Goal: Task Accomplishment & Management: Complete application form

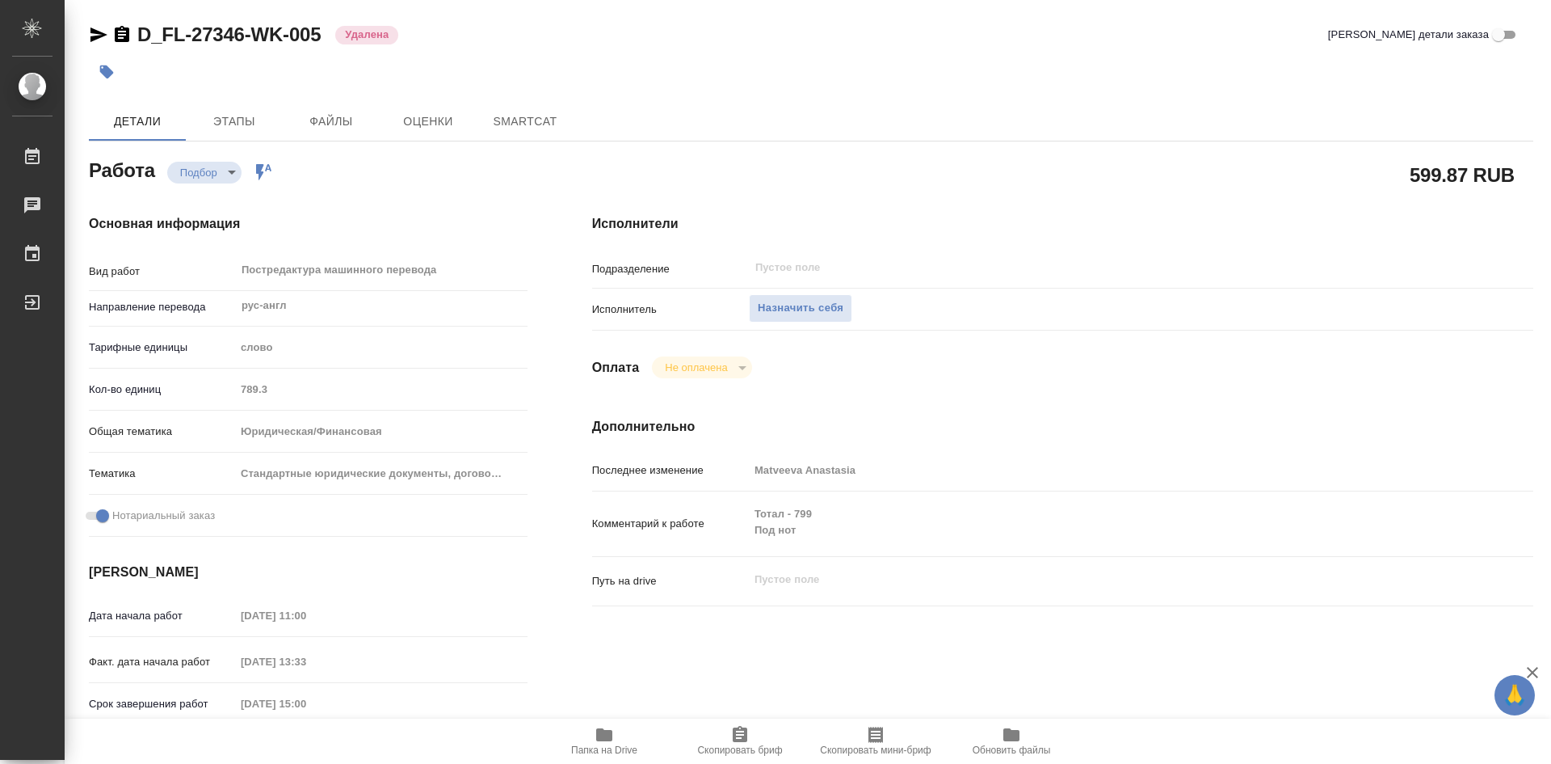
type textarea "x"
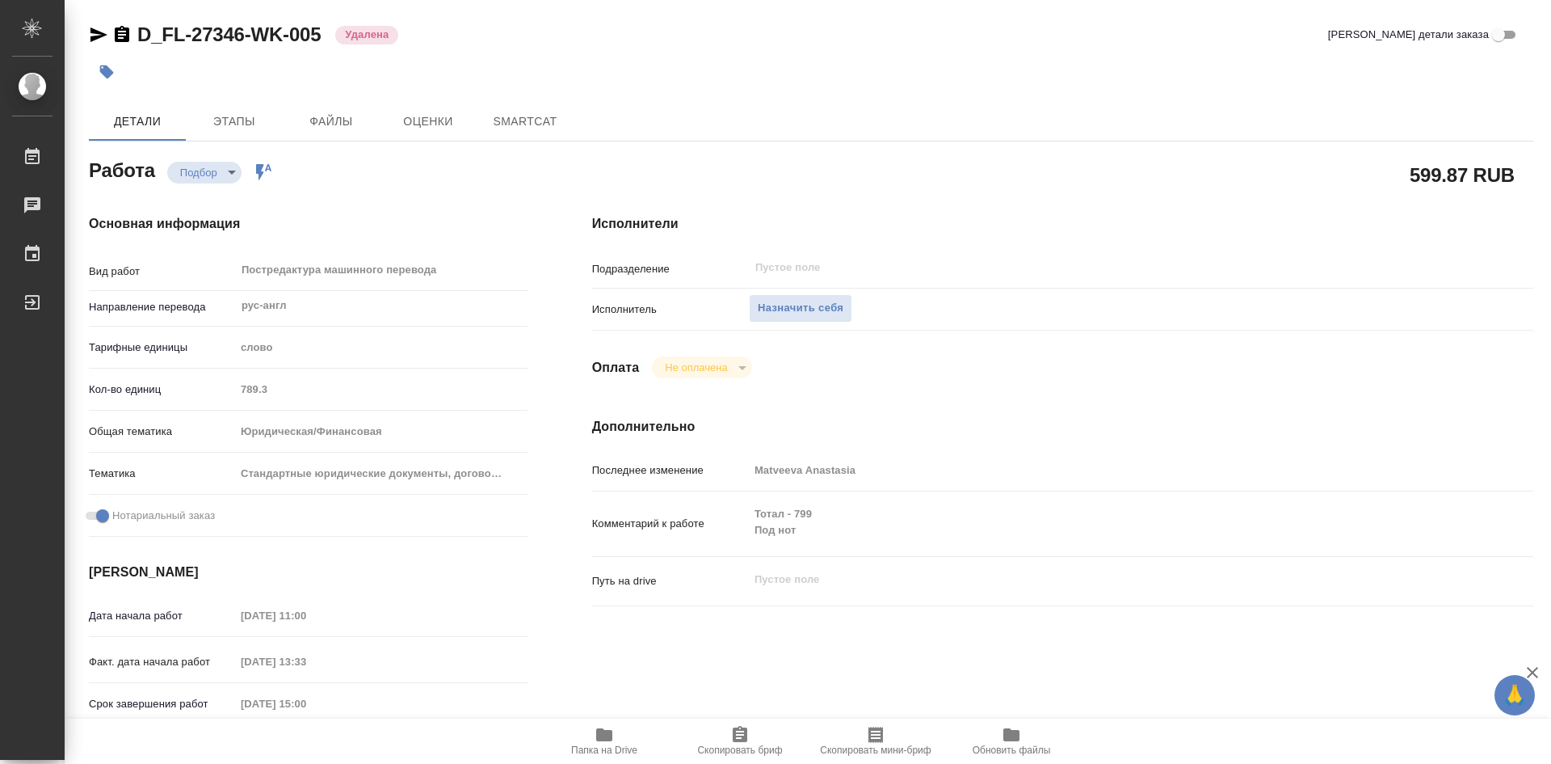
type textarea "x"
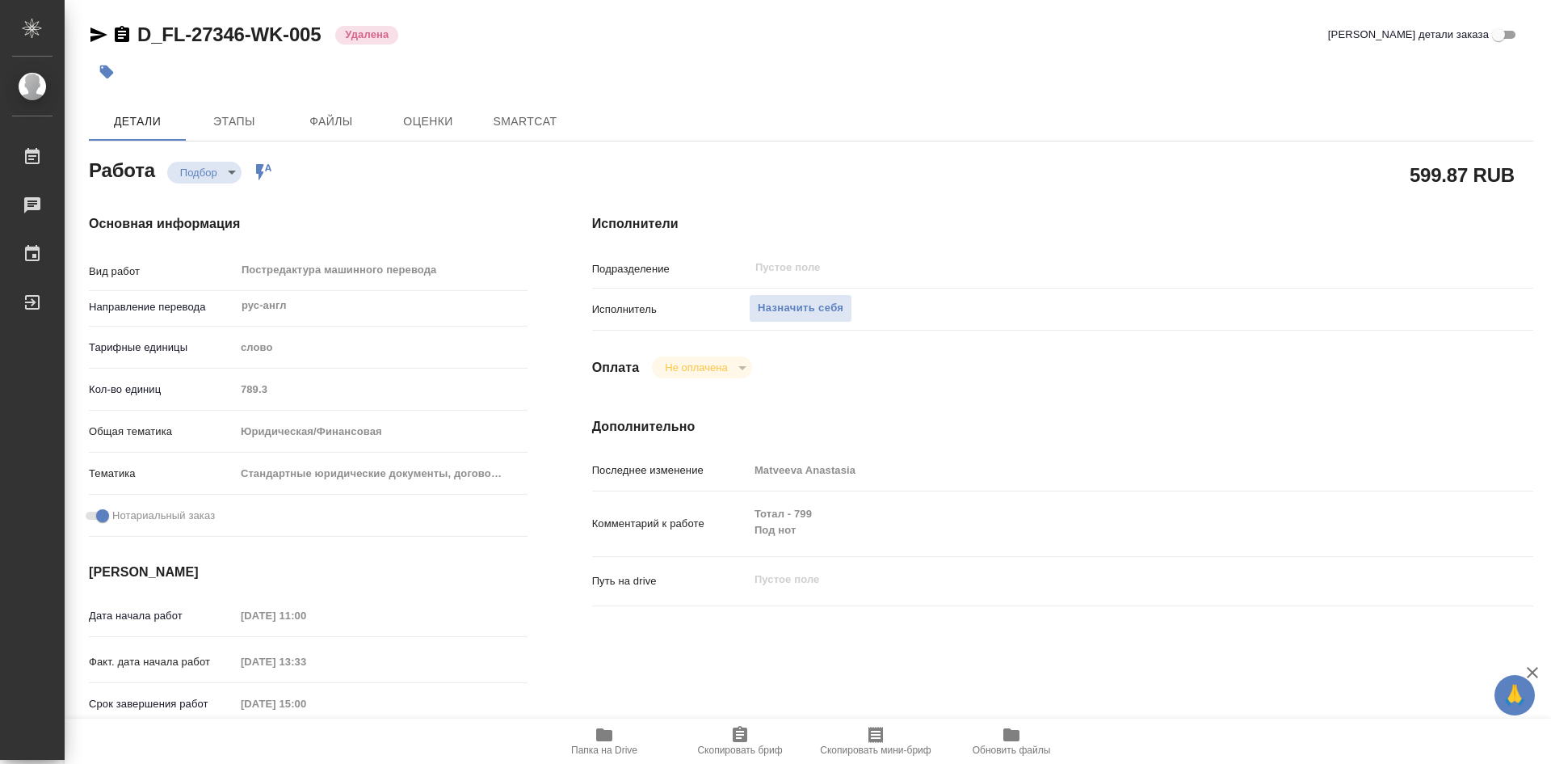
type textarea "x"
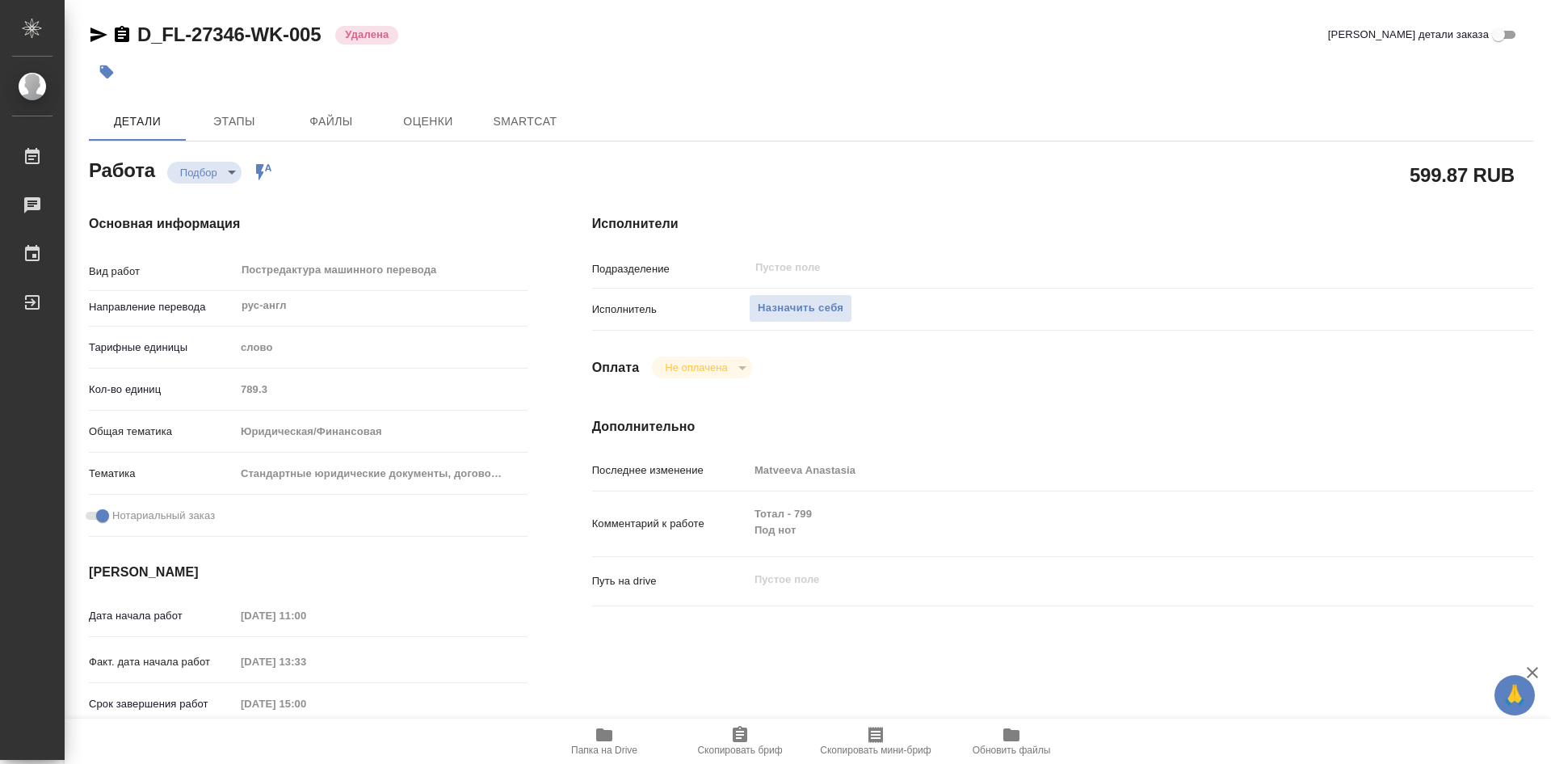
type textarea "x"
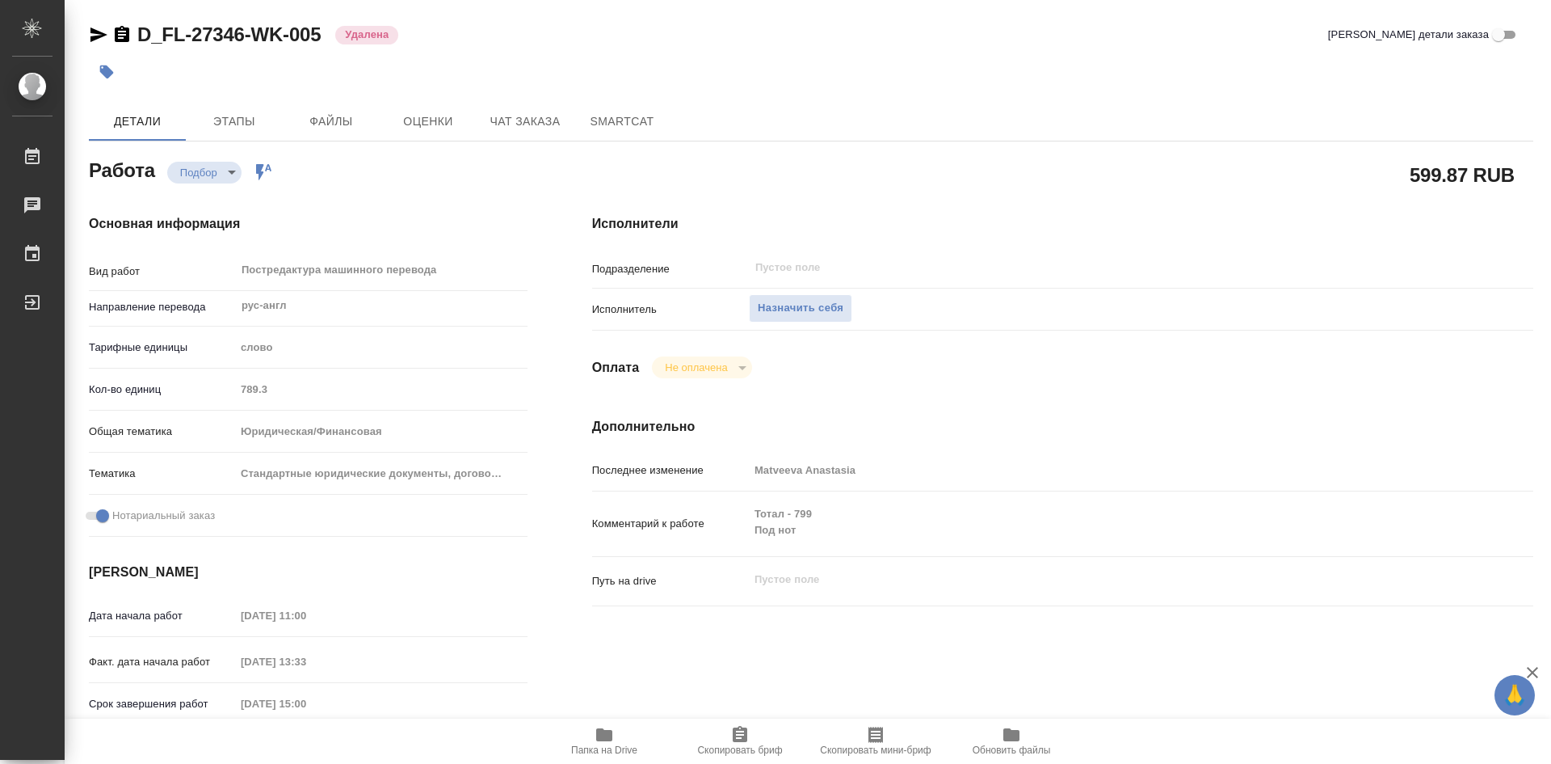
type textarea "x"
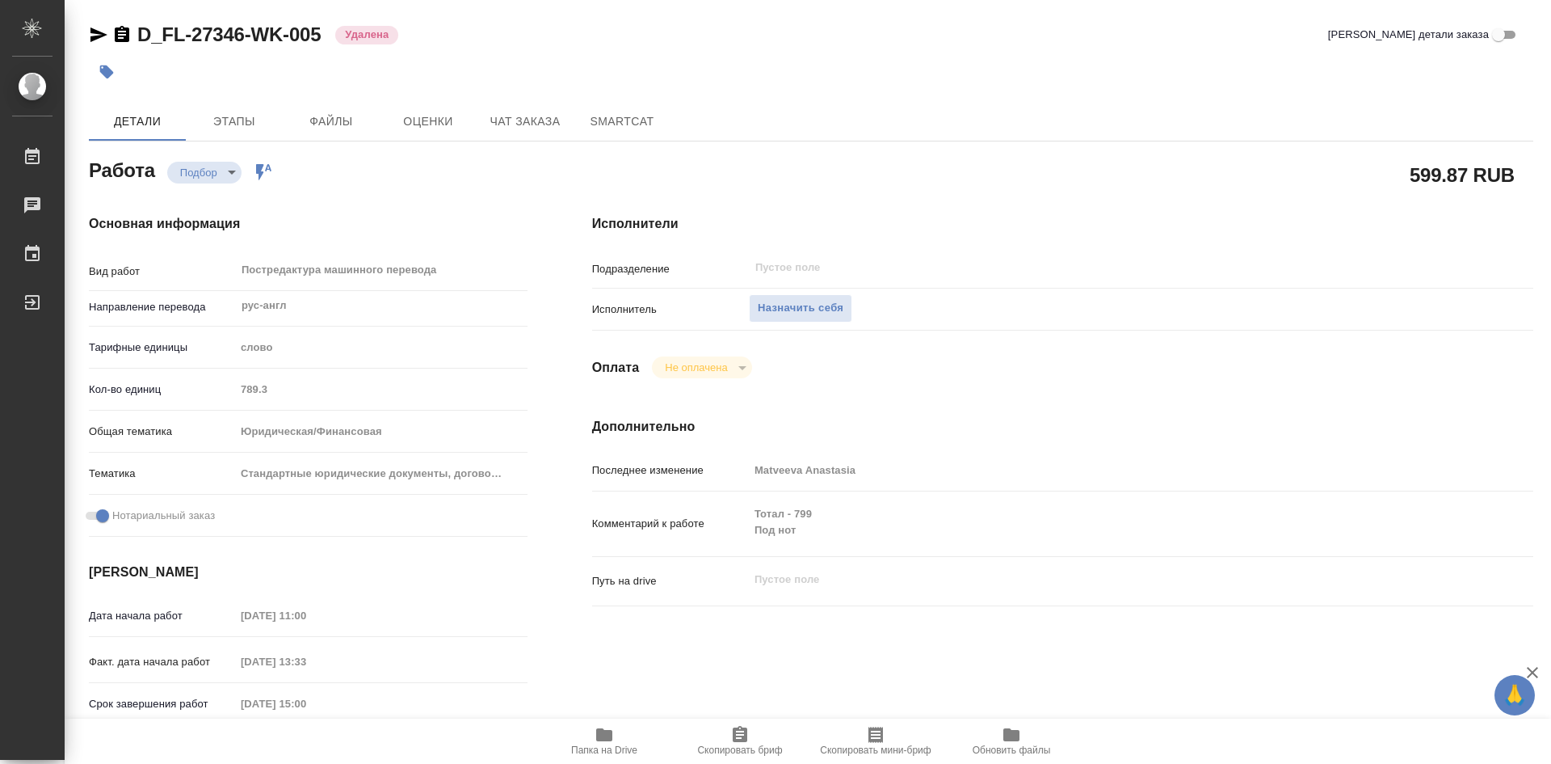
type textarea "x"
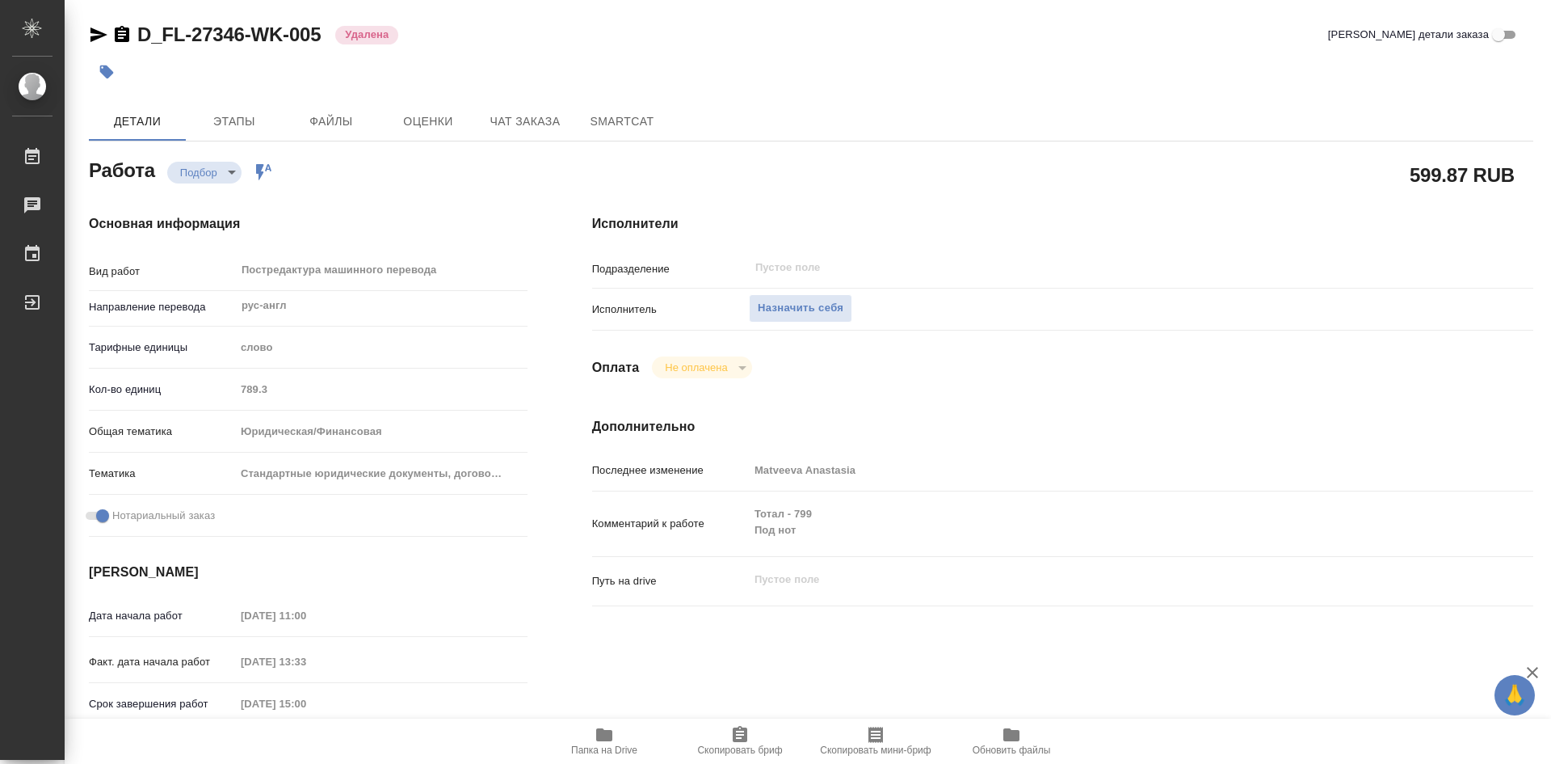
scroll to position [81, 0]
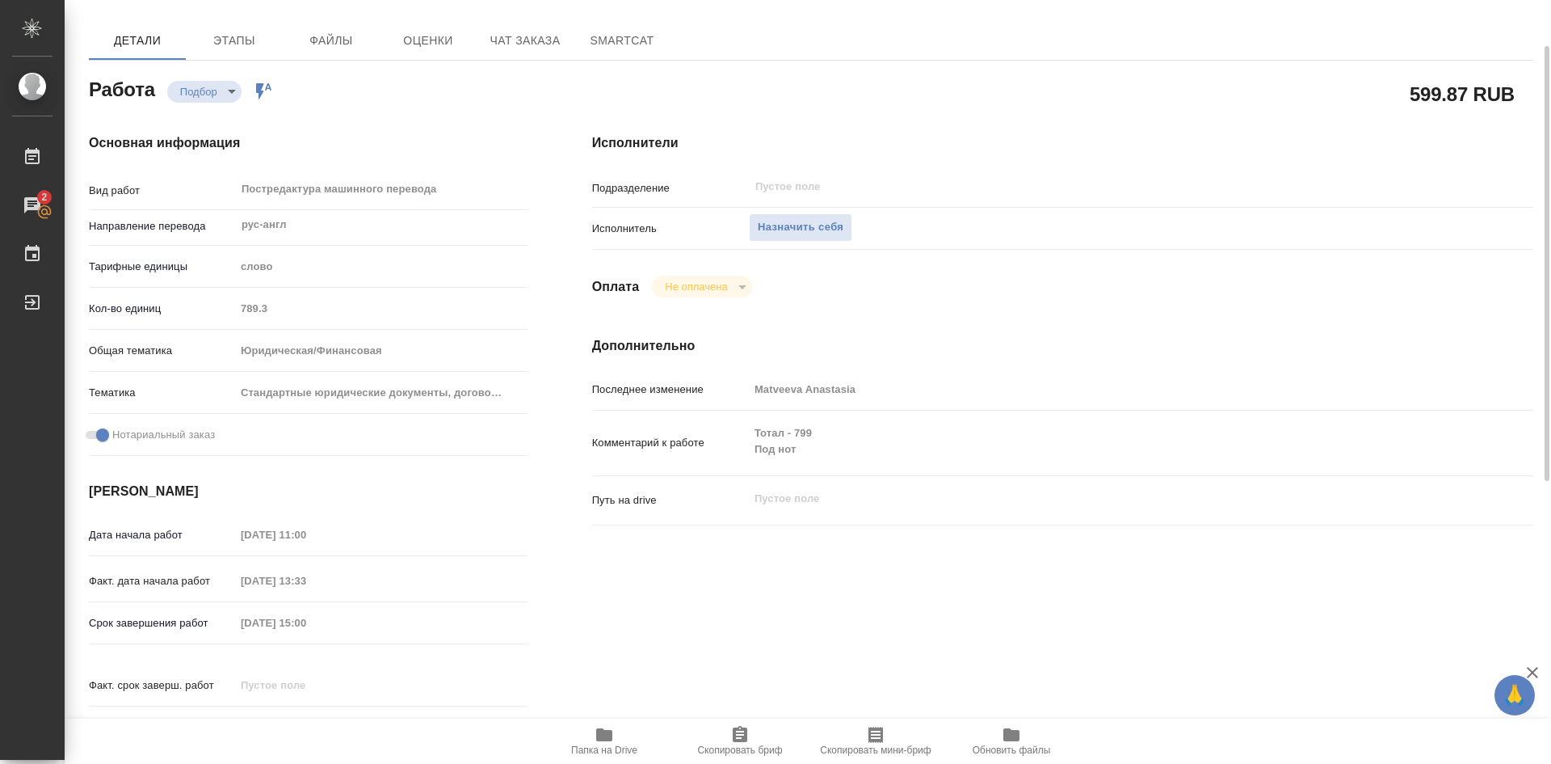
click at [606, 735] on icon "button" at bounding box center [604, 734] width 16 height 13
click at [238, 43] on span "Этапы" at bounding box center [235, 41] width 78 height 20
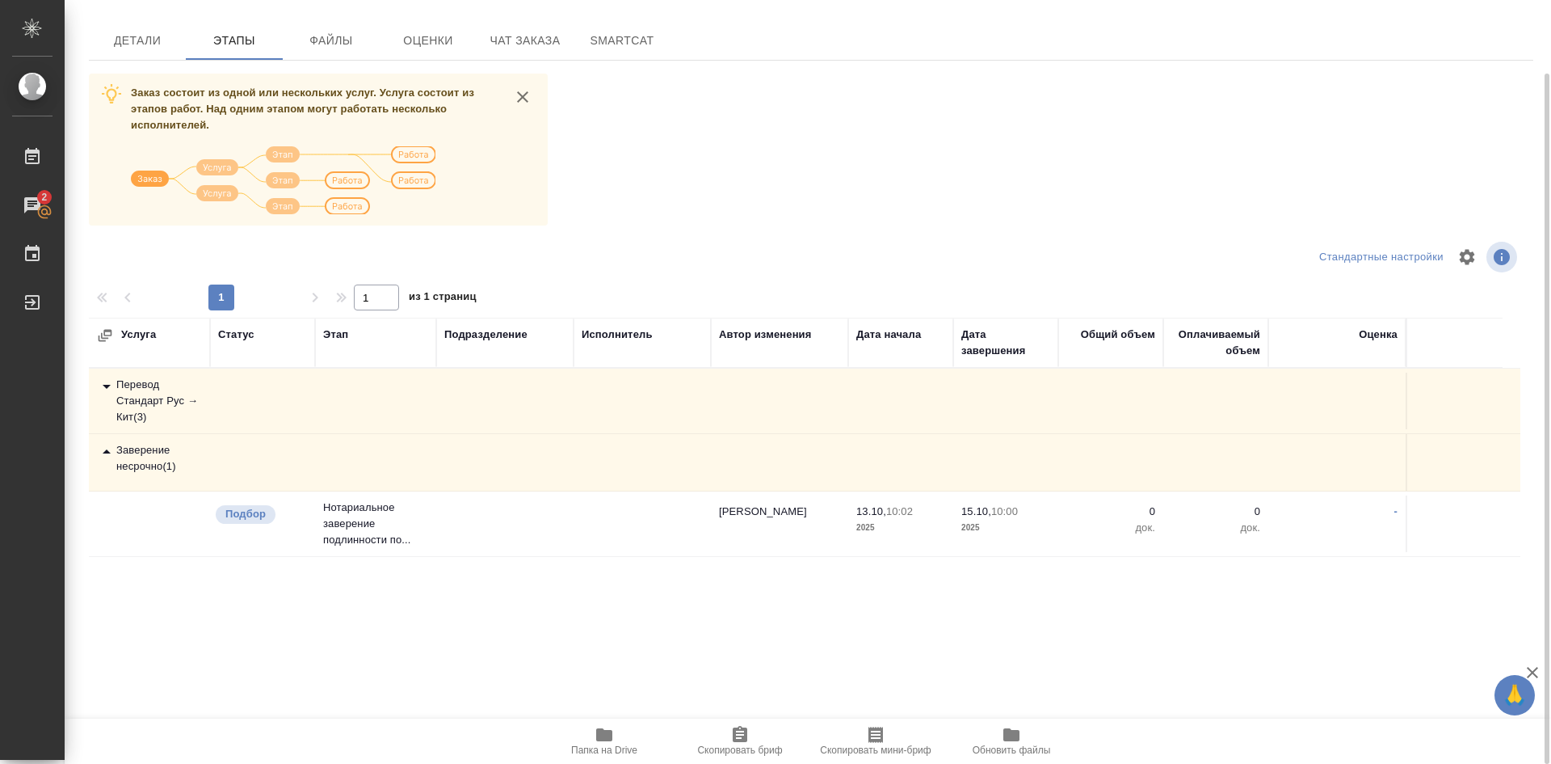
click at [150, 390] on div "Перевод Стандарт Рус → Кит ( 3 )" at bounding box center [149, 401] width 105 height 48
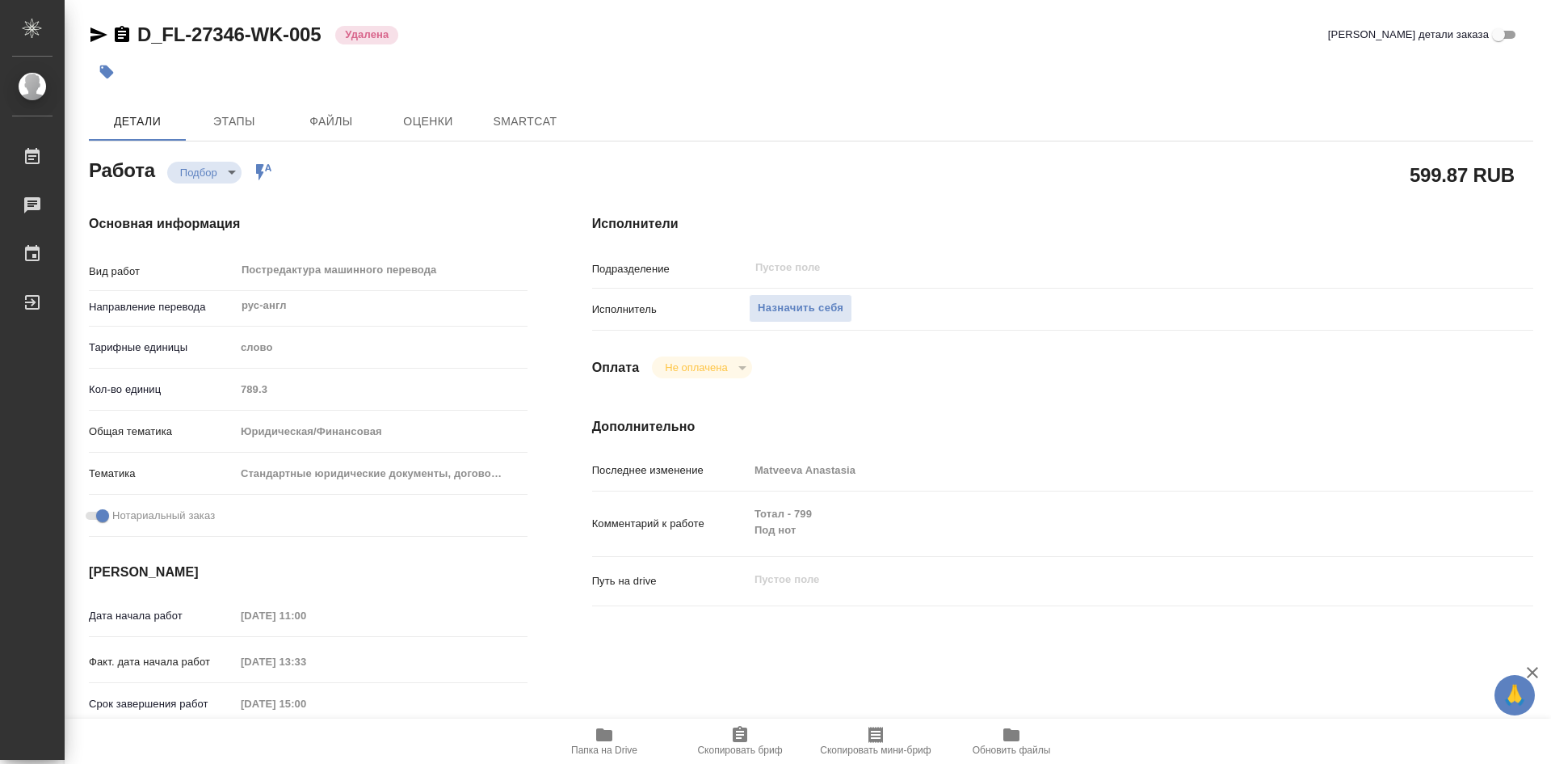
type textarea "x"
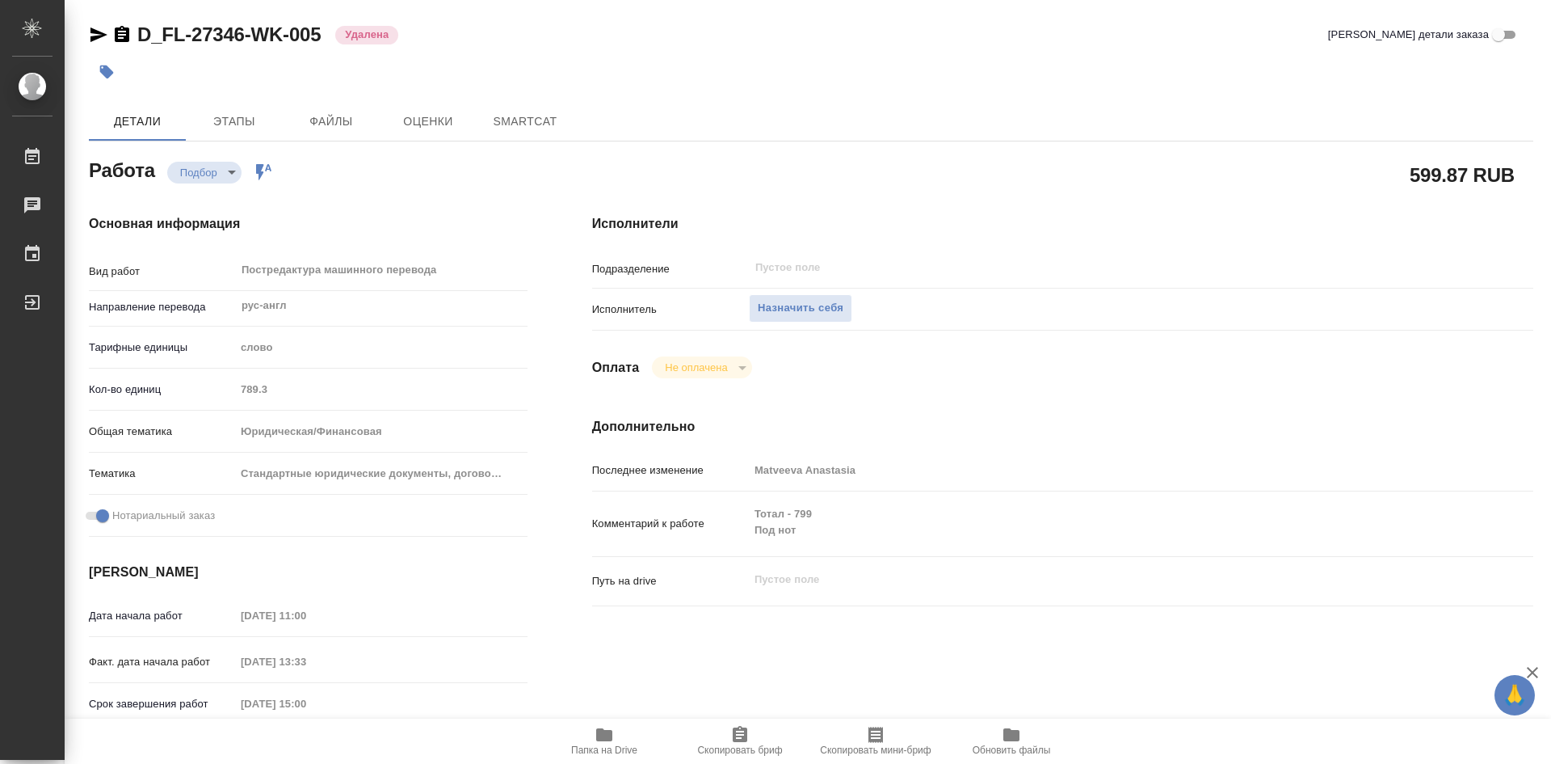
type textarea "x"
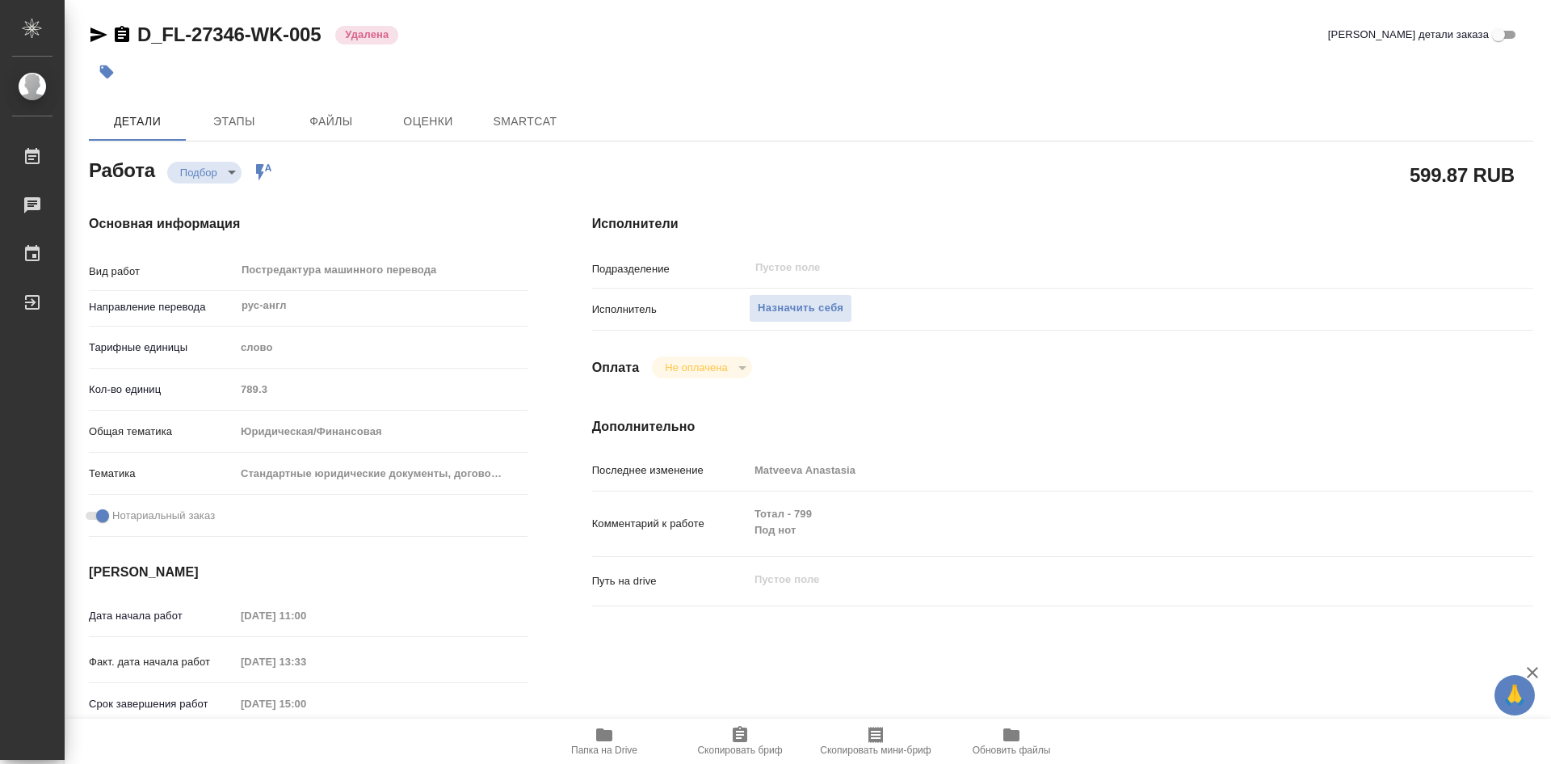
type textarea "x"
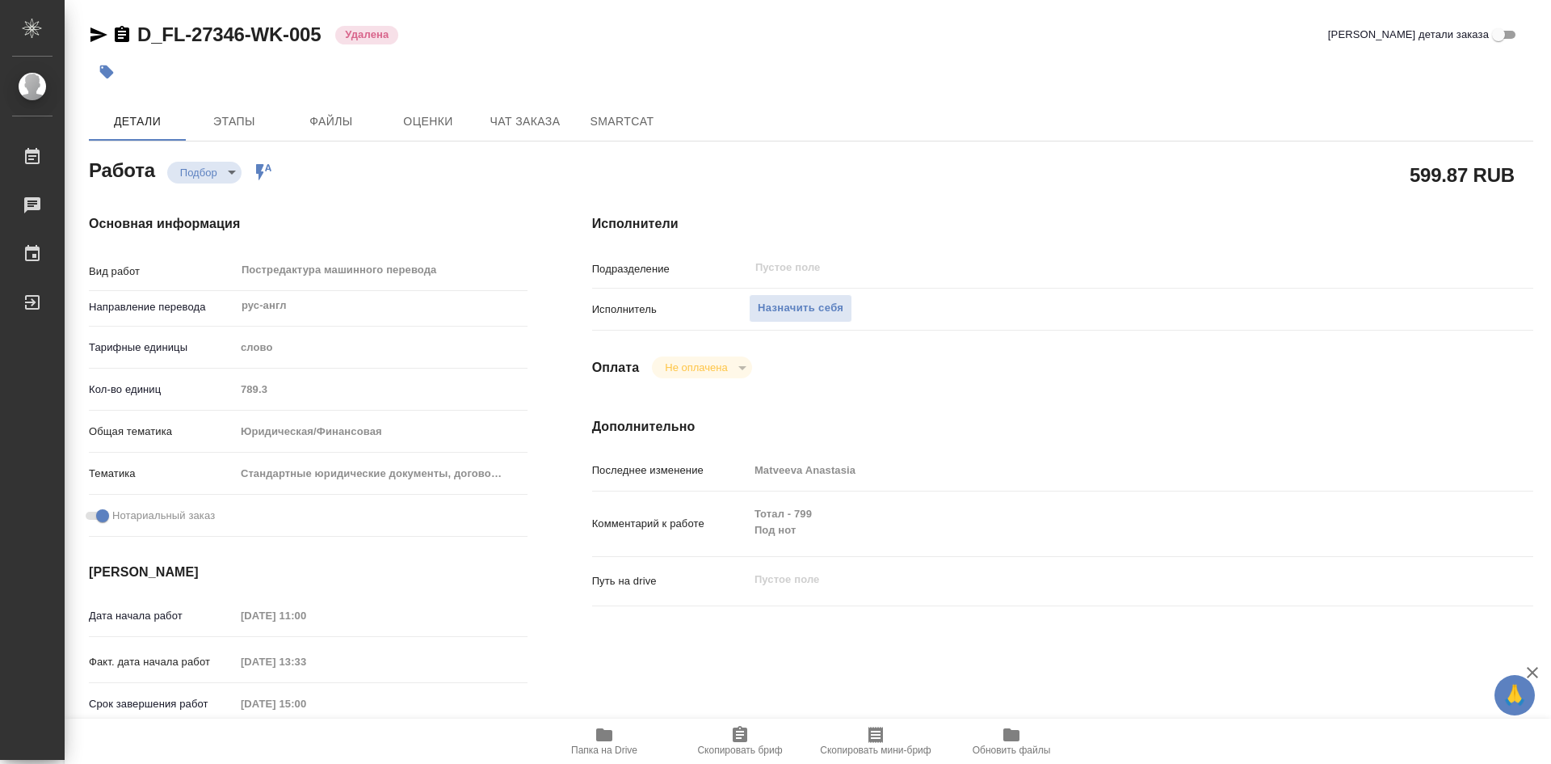
type textarea "x"
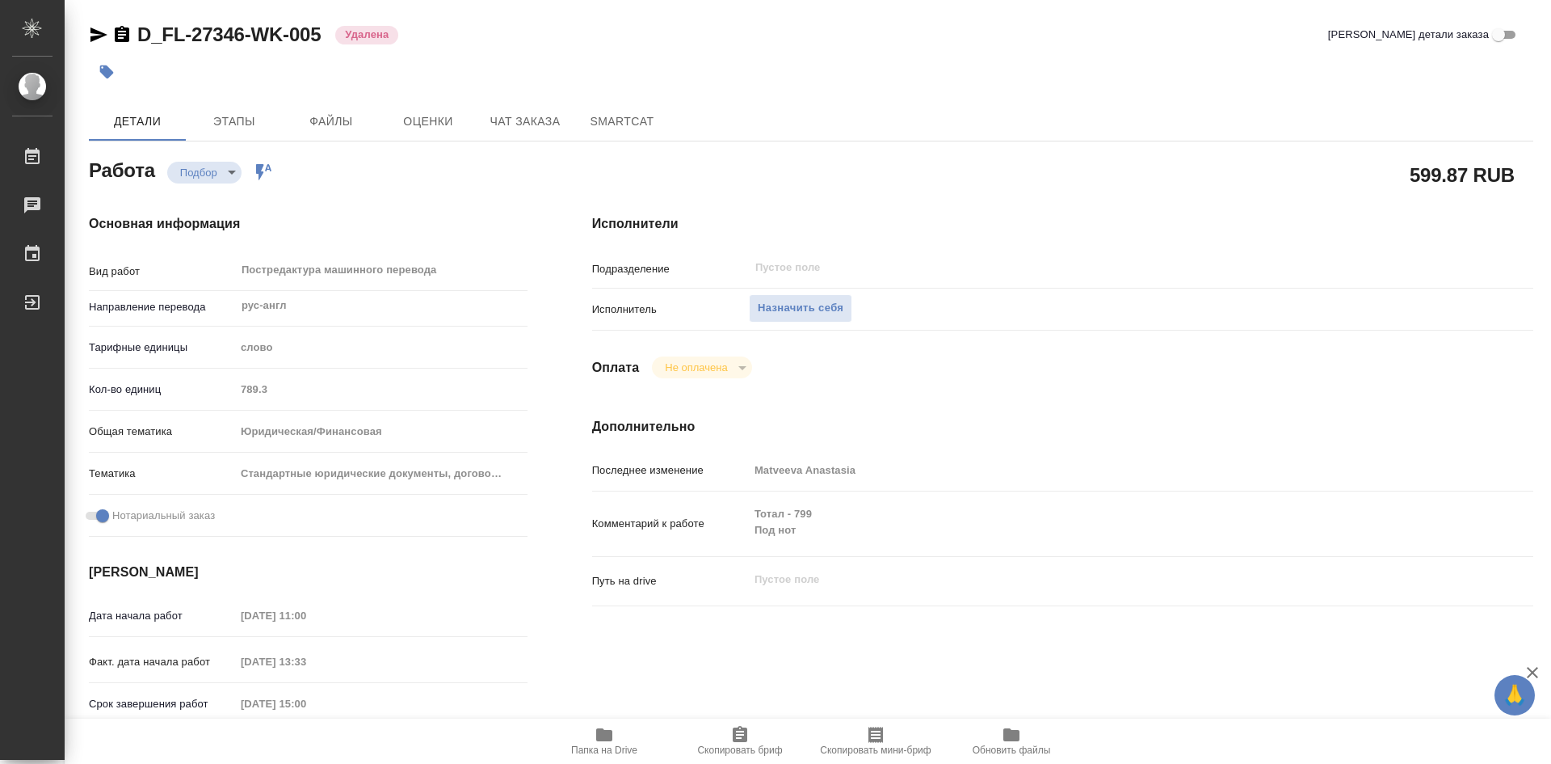
type textarea "x"
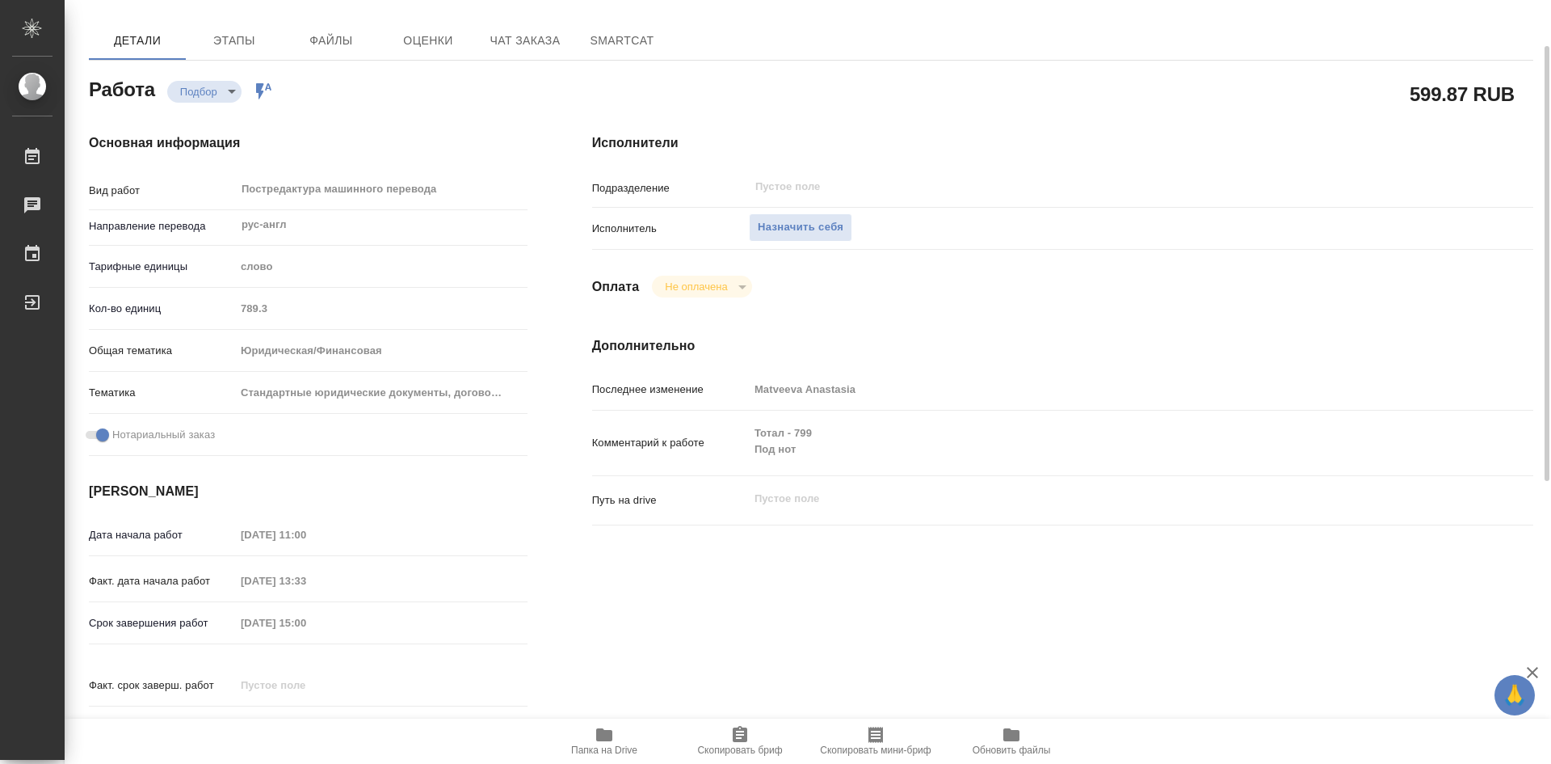
scroll to position [162, 0]
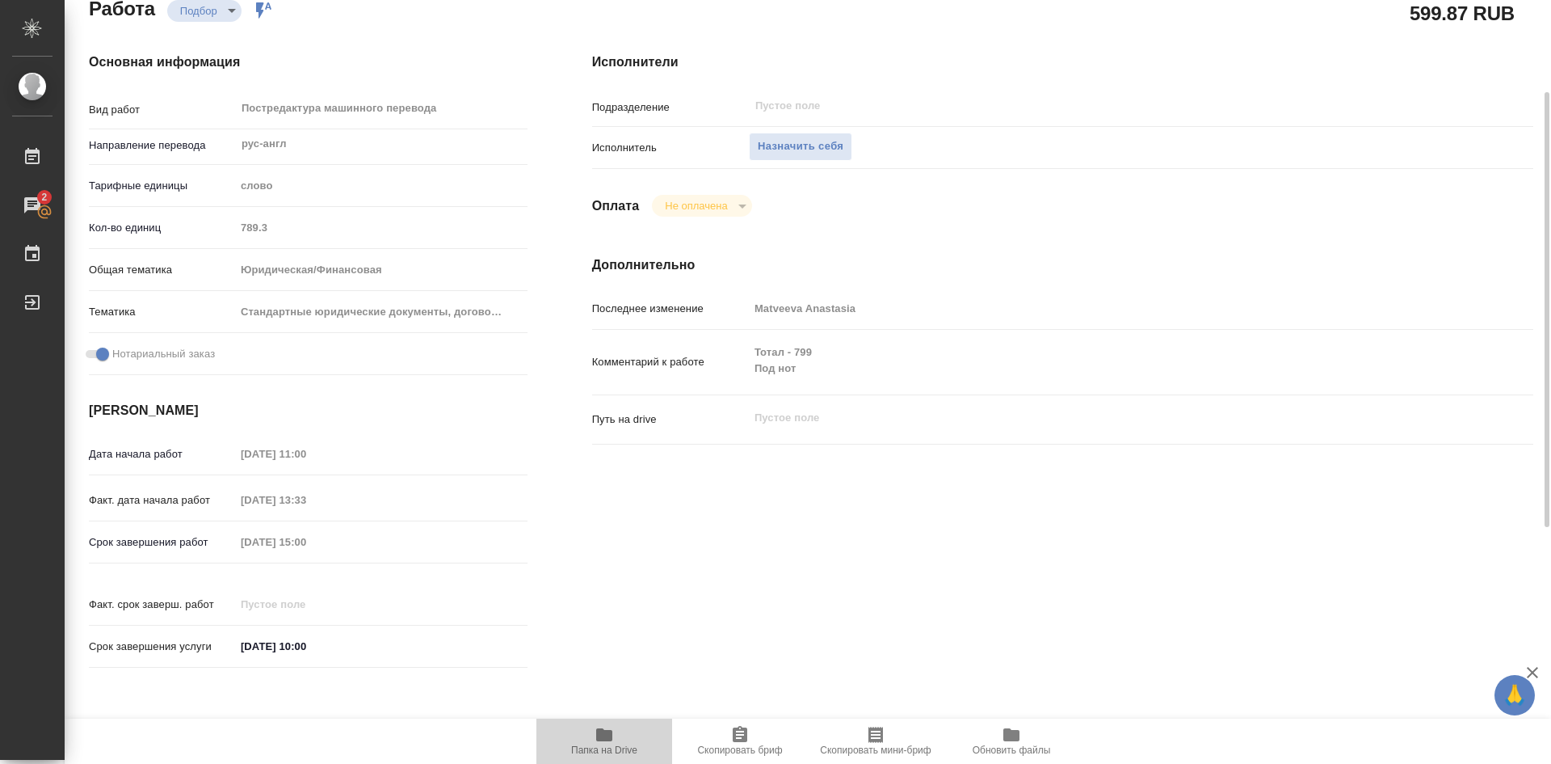
click at [601, 742] on icon "button" at bounding box center [604, 734] width 19 height 19
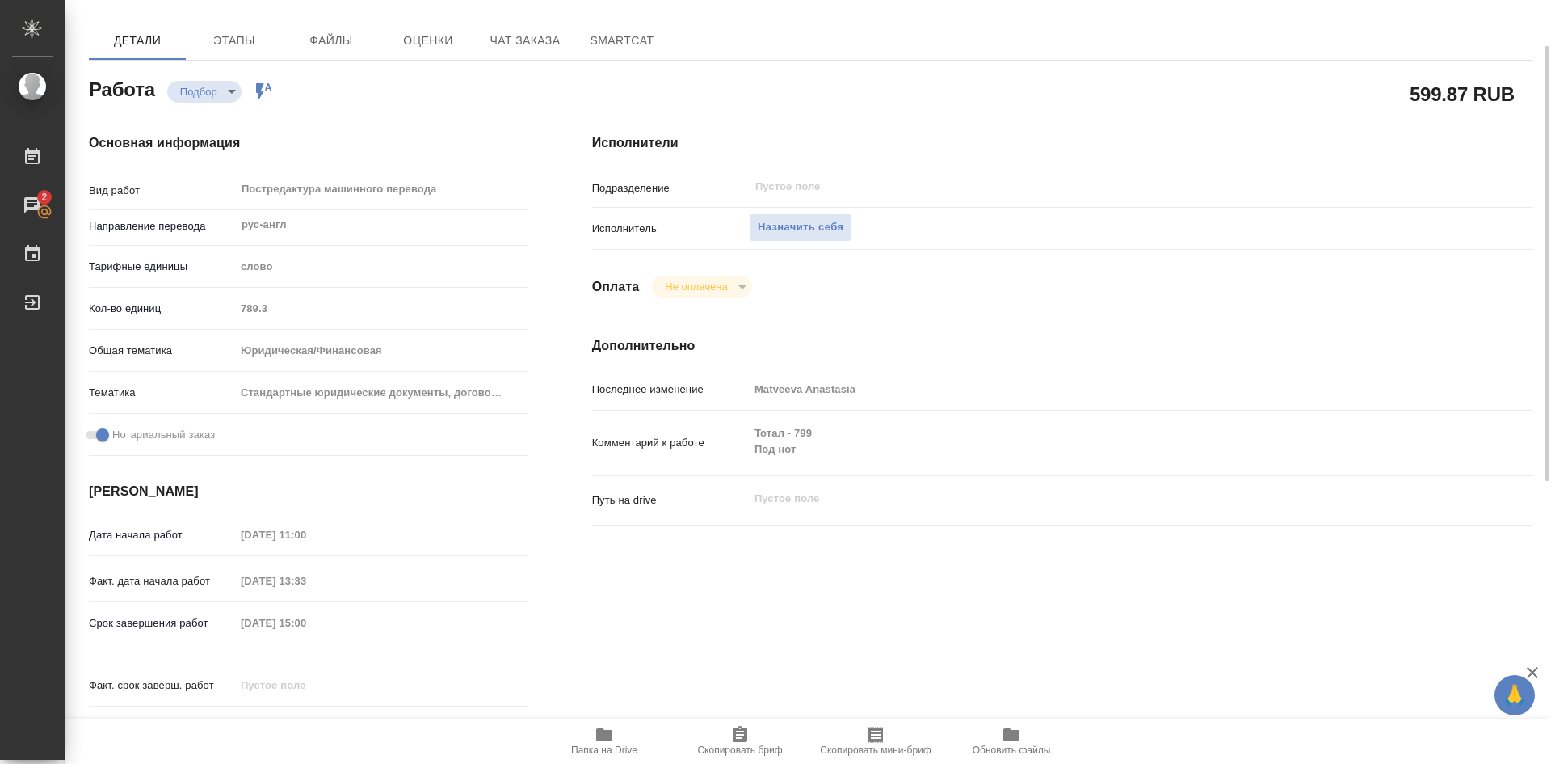
scroll to position [242, 0]
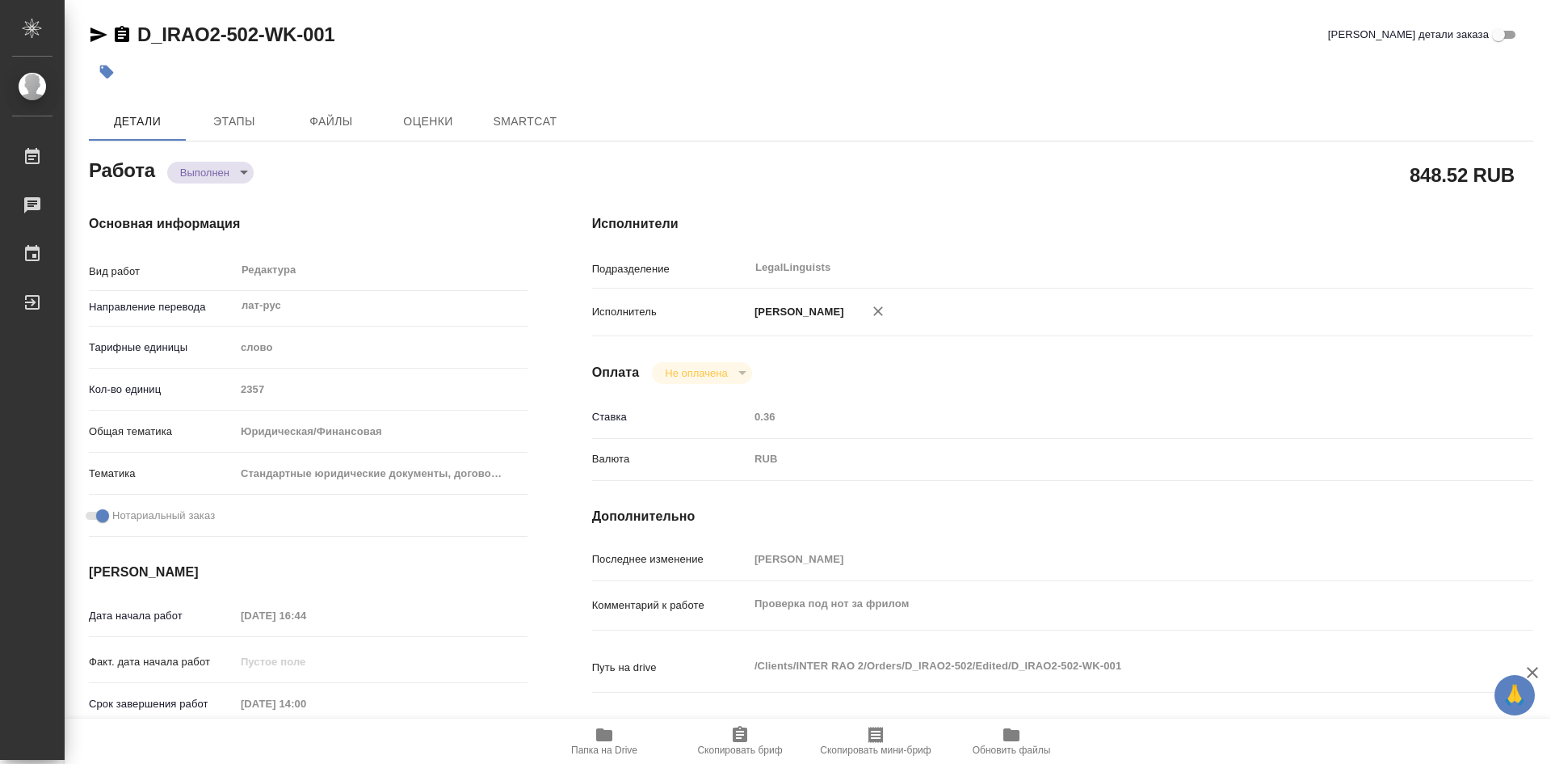
type textarea "x"
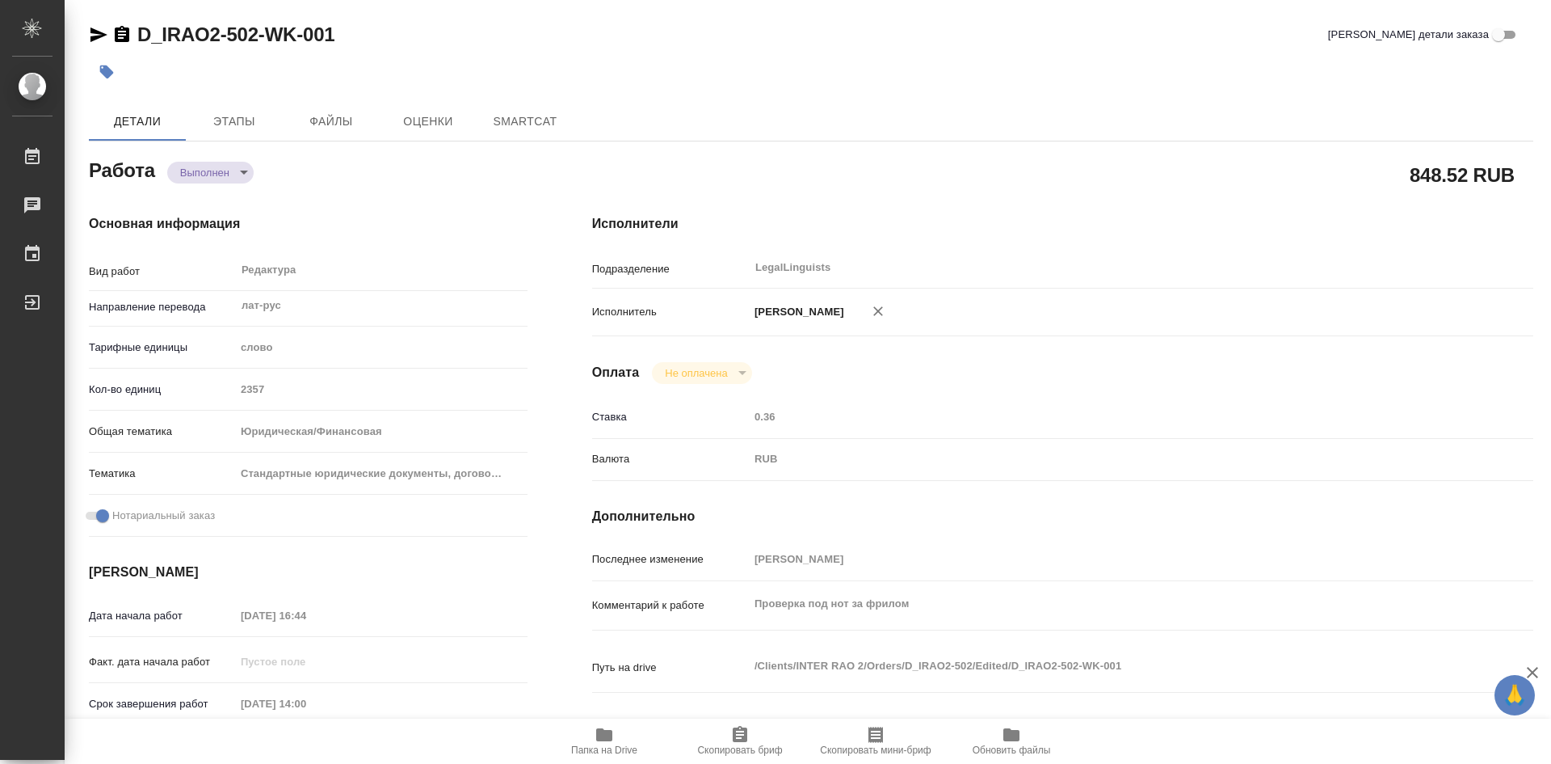
type textarea "x"
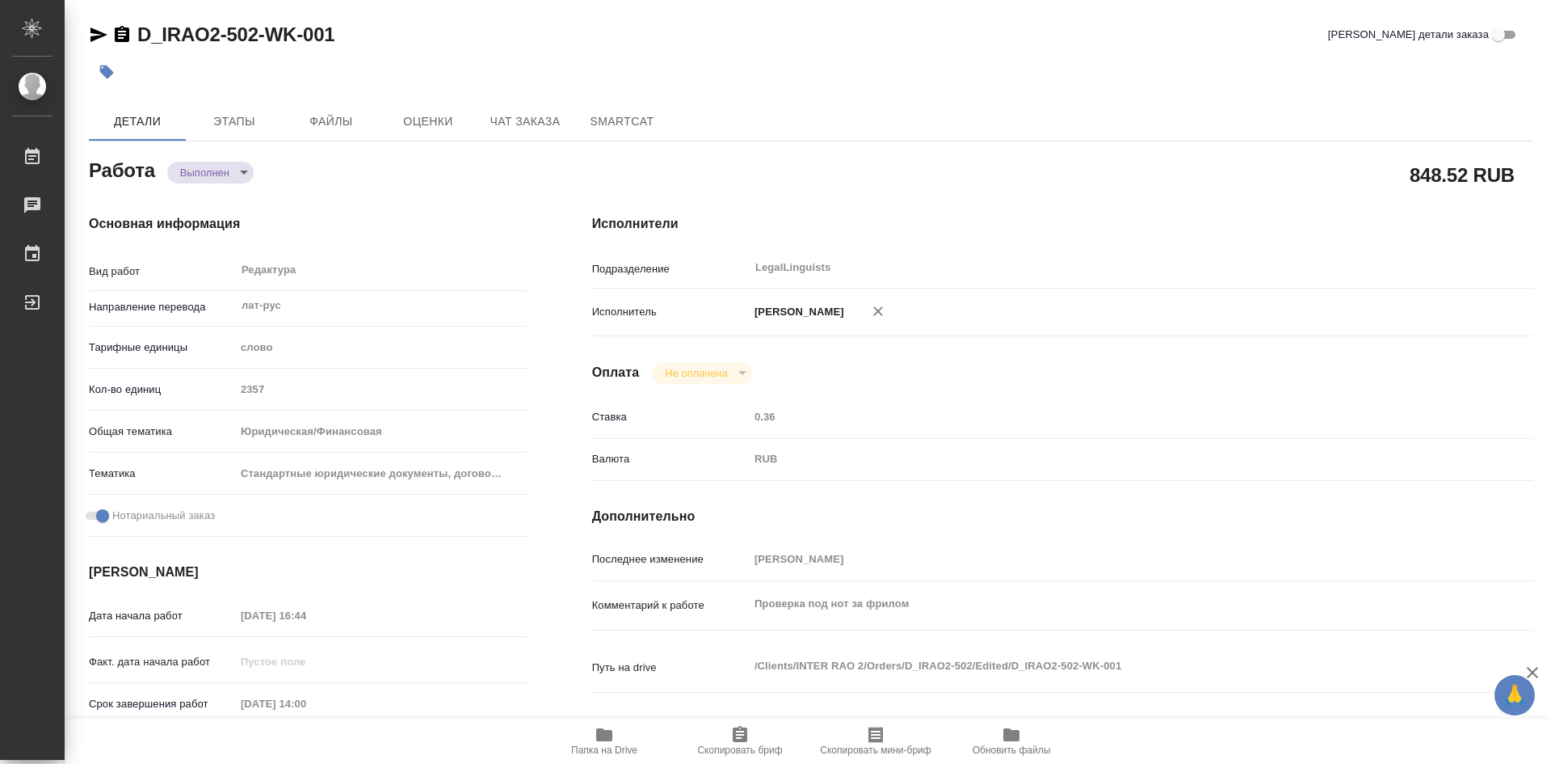
type textarea "x"
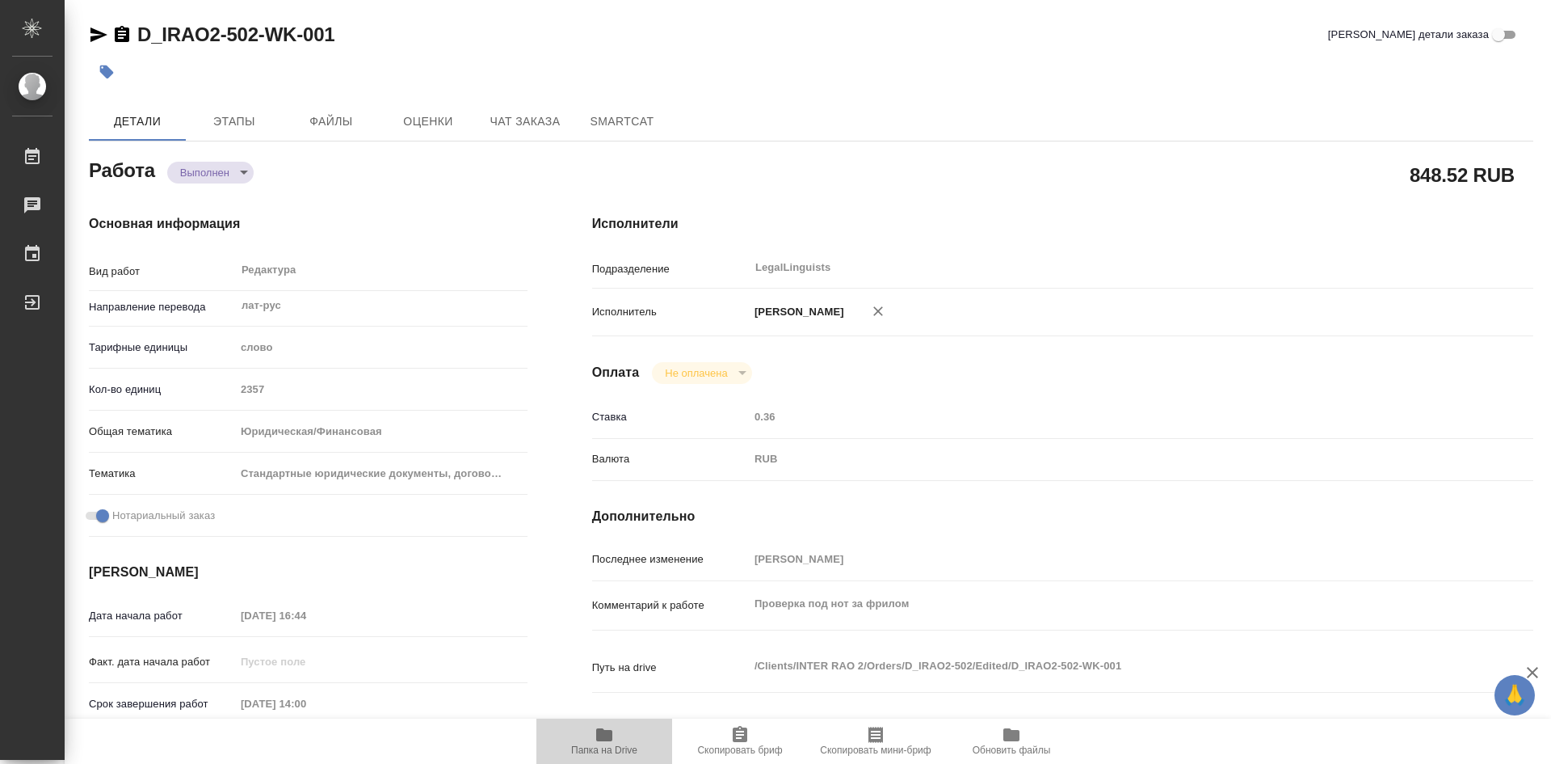
click at [605, 730] on icon "button" at bounding box center [604, 734] width 16 height 13
type textarea "x"
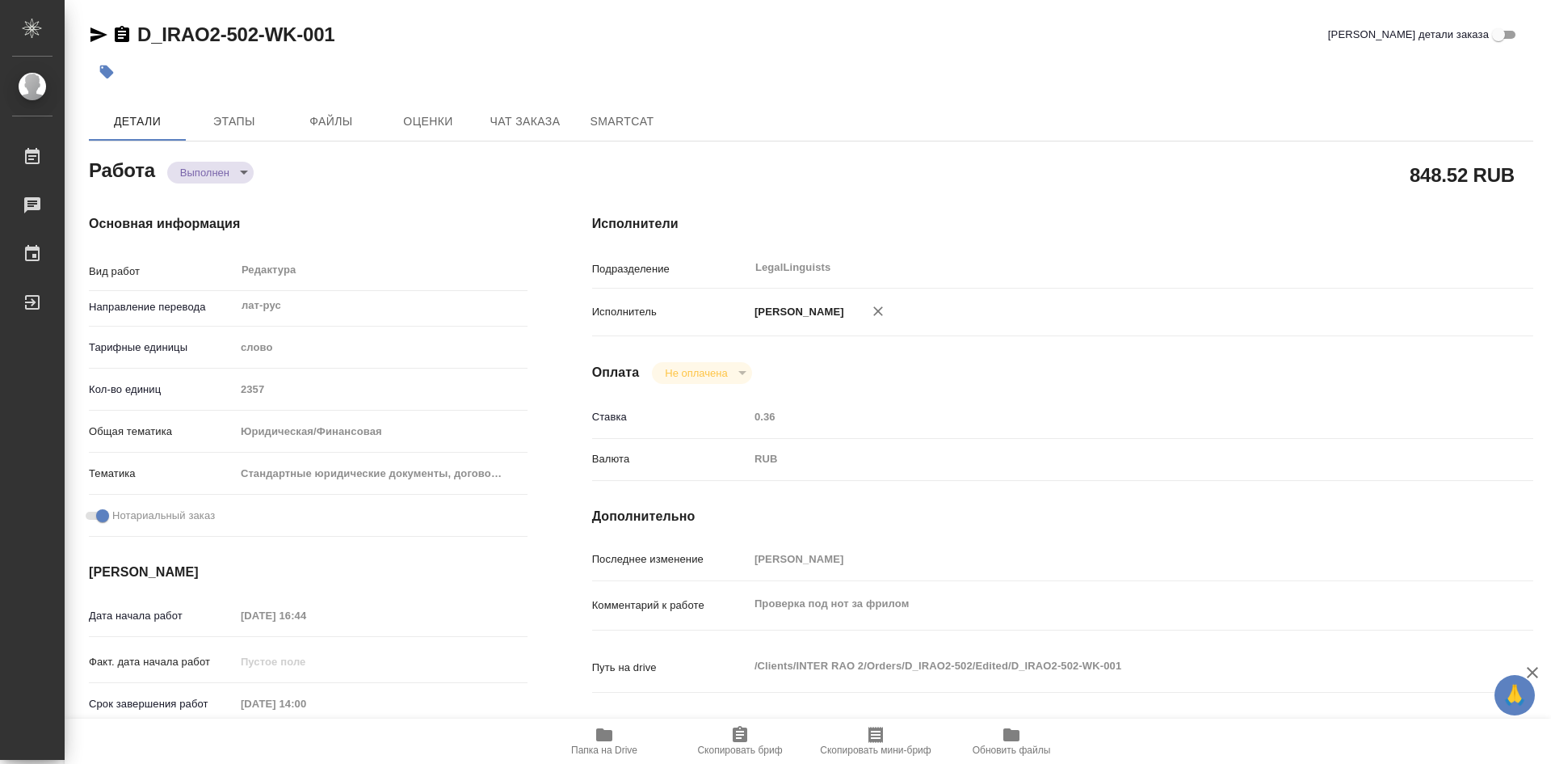
type textarea "x"
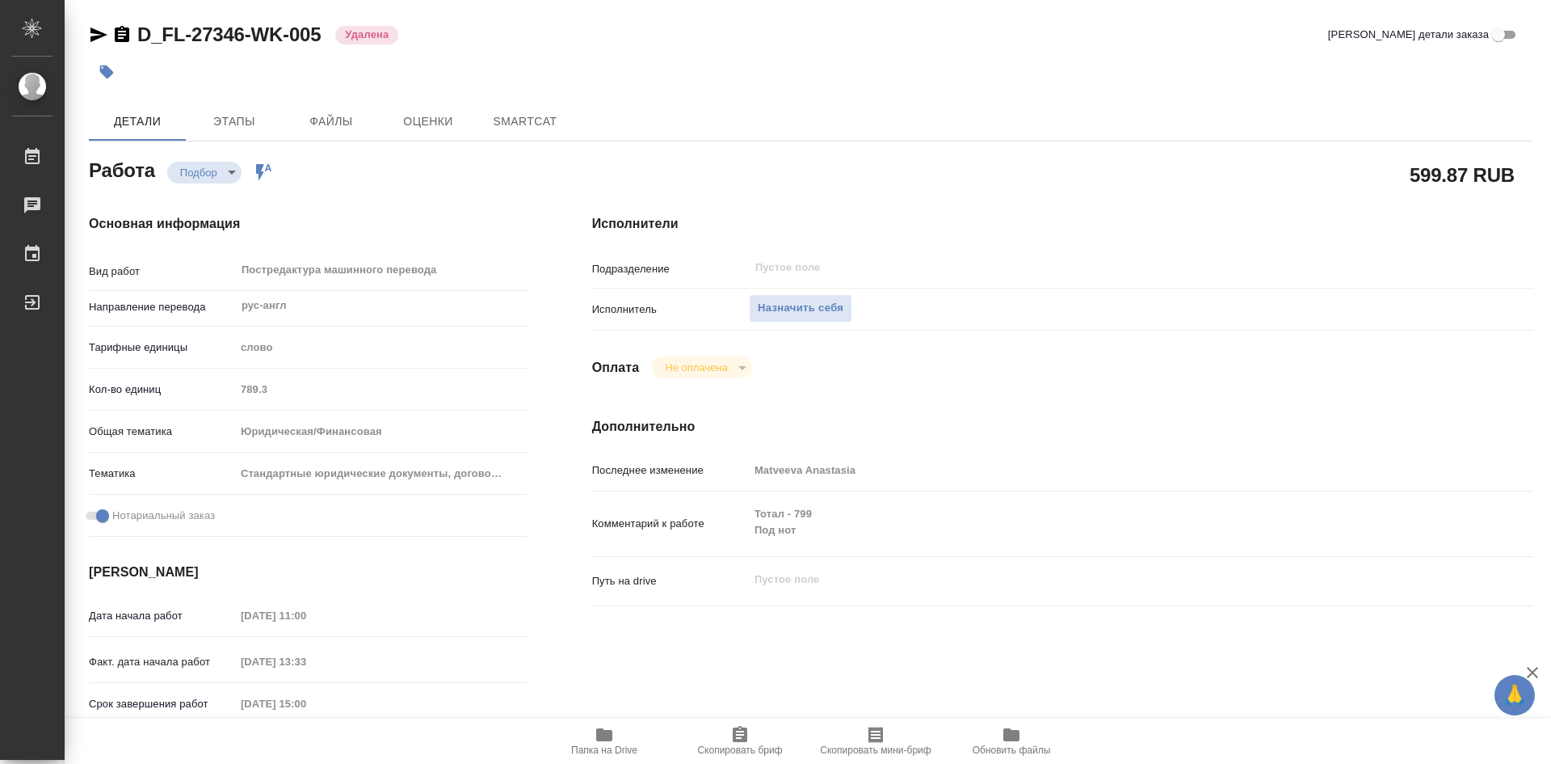
type textarea "x"
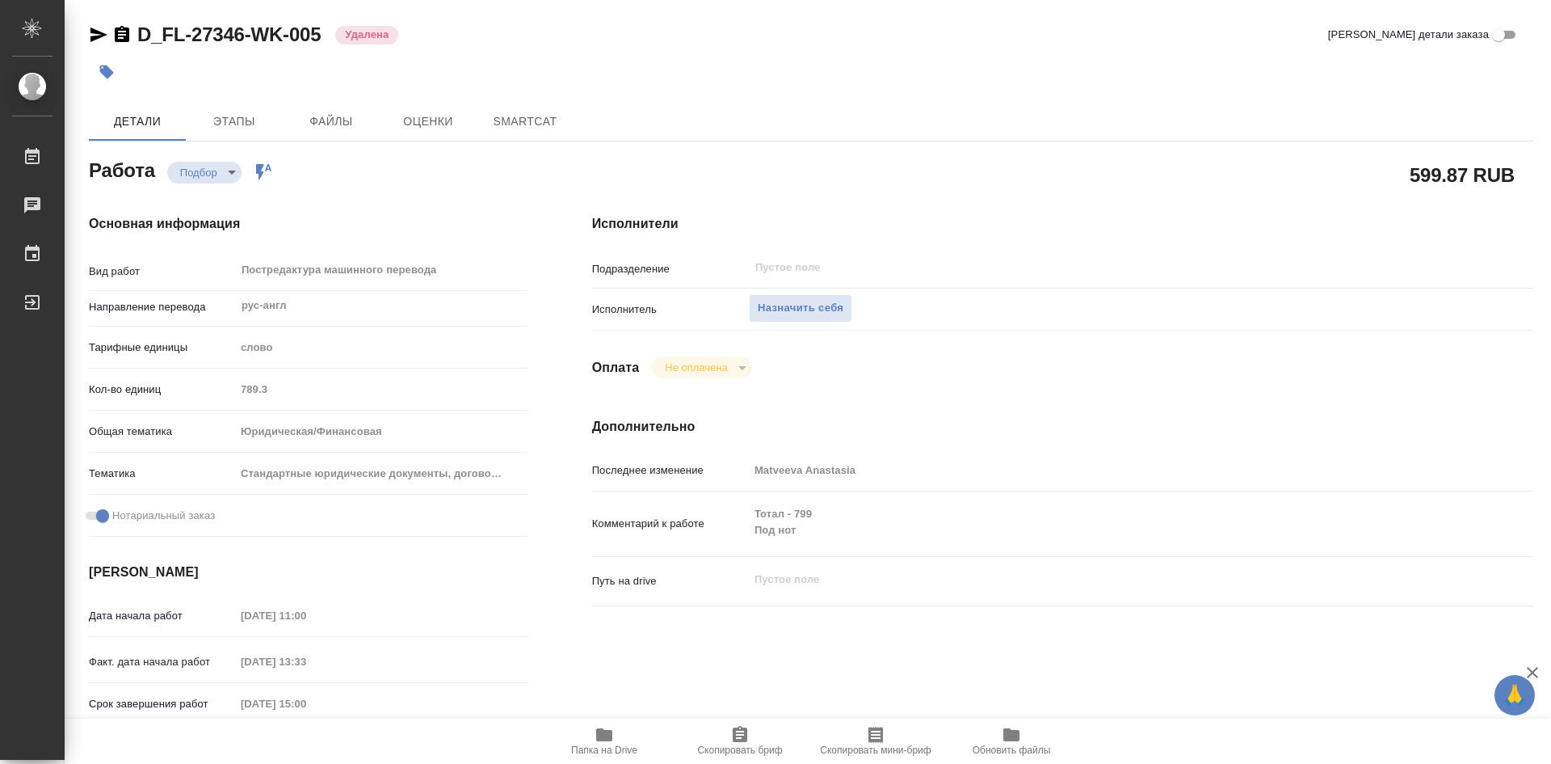
type textarea "x"
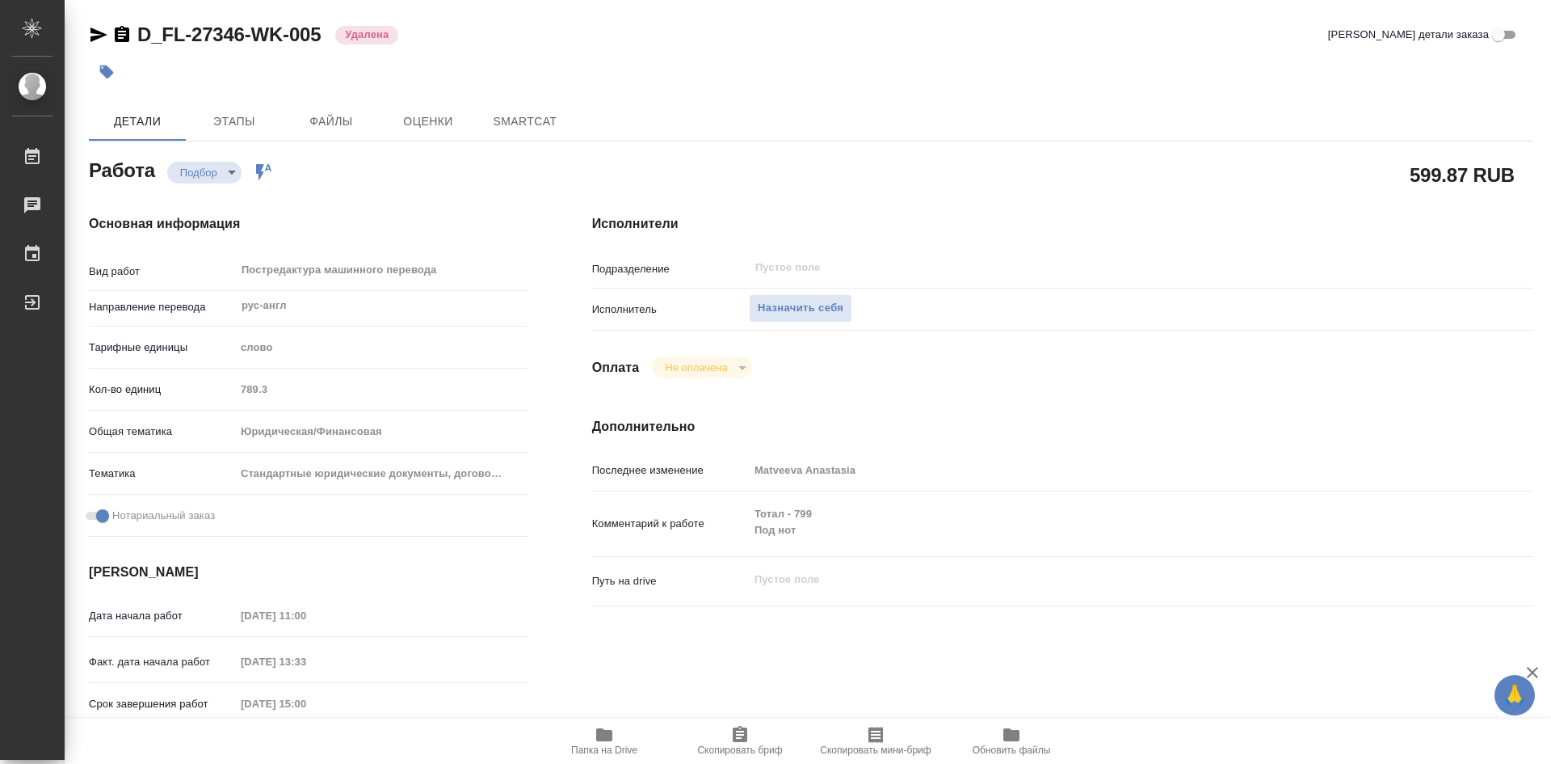
type textarea "x"
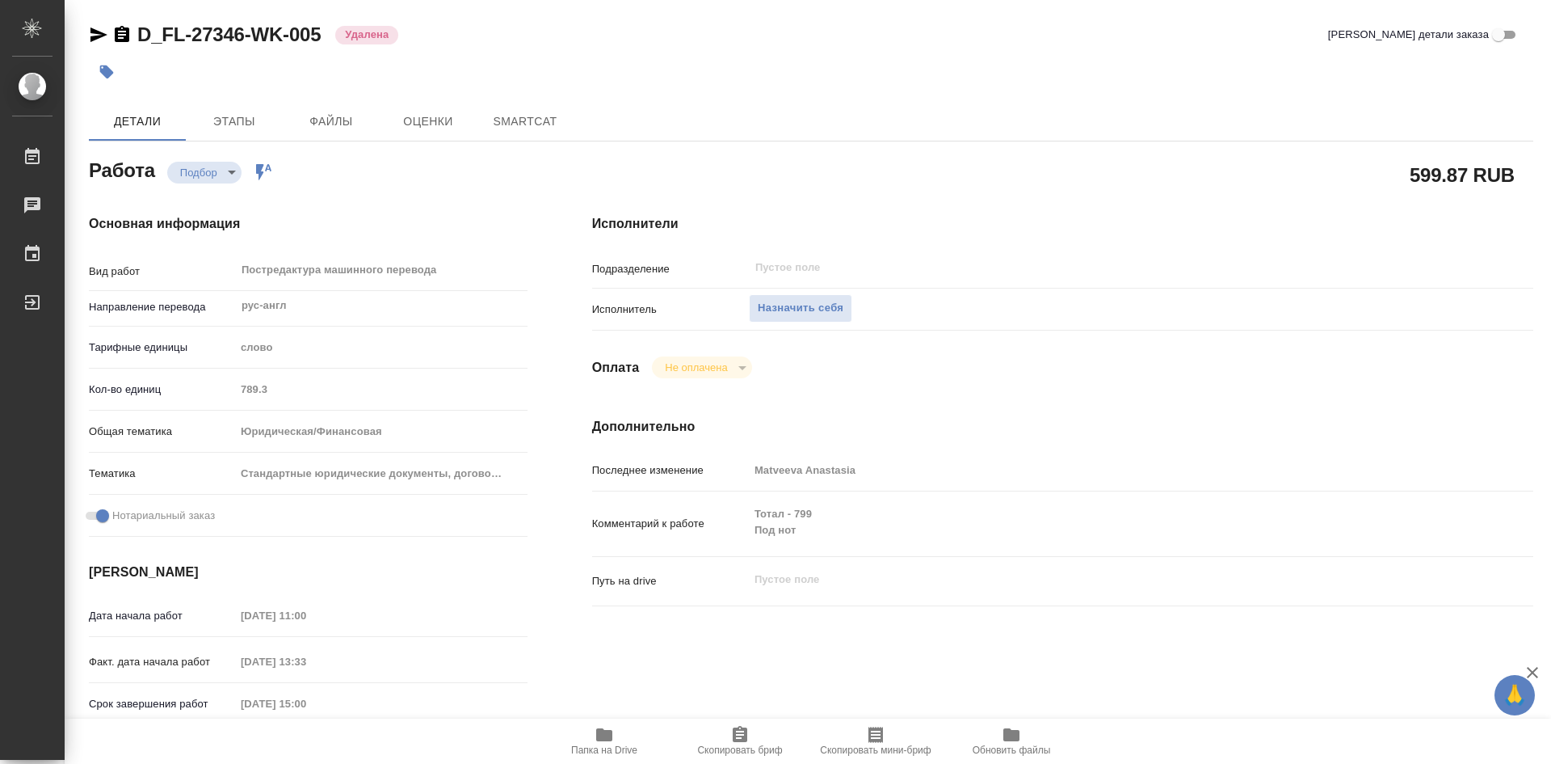
type textarea "x"
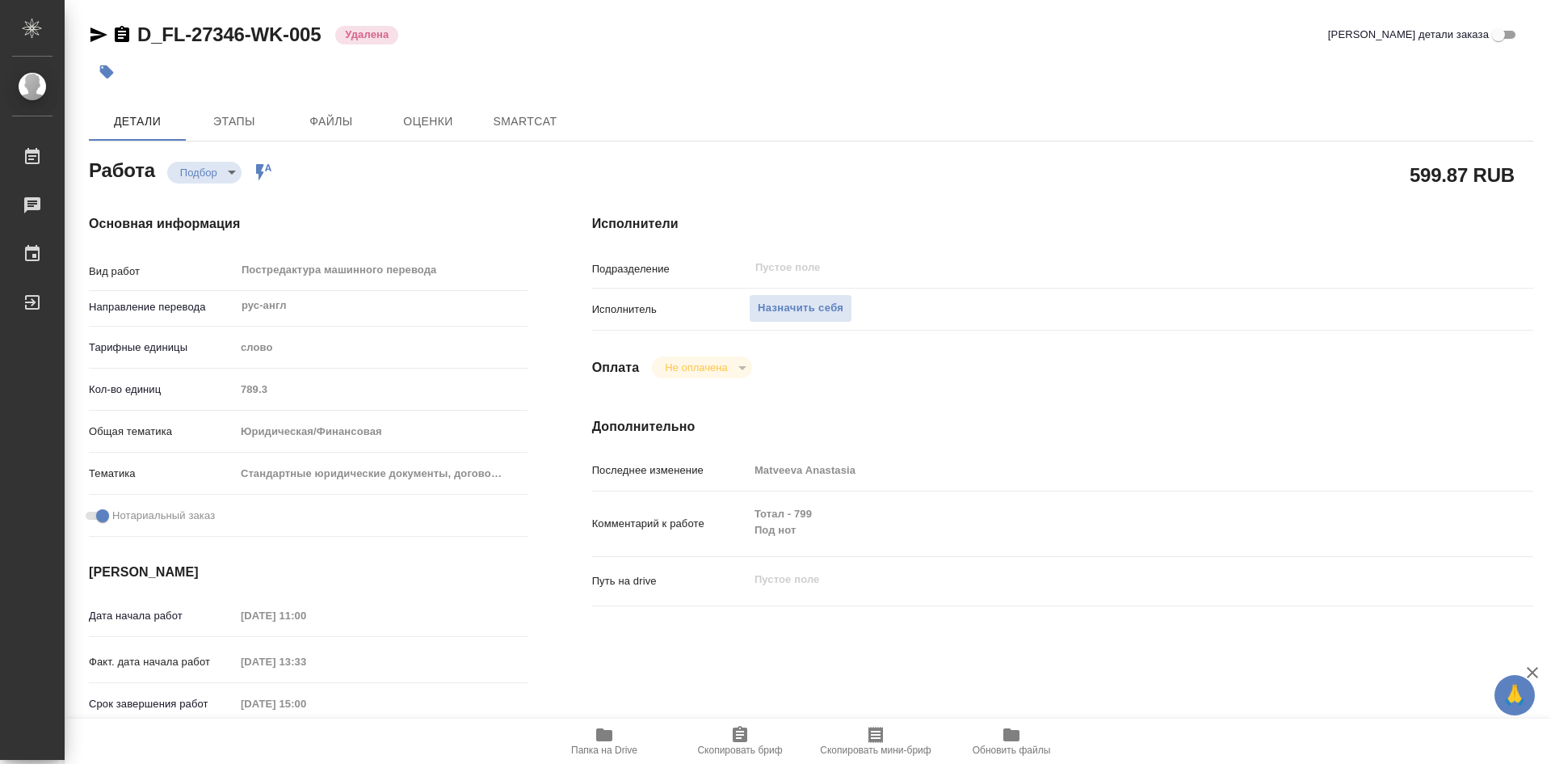
type textarea "x"
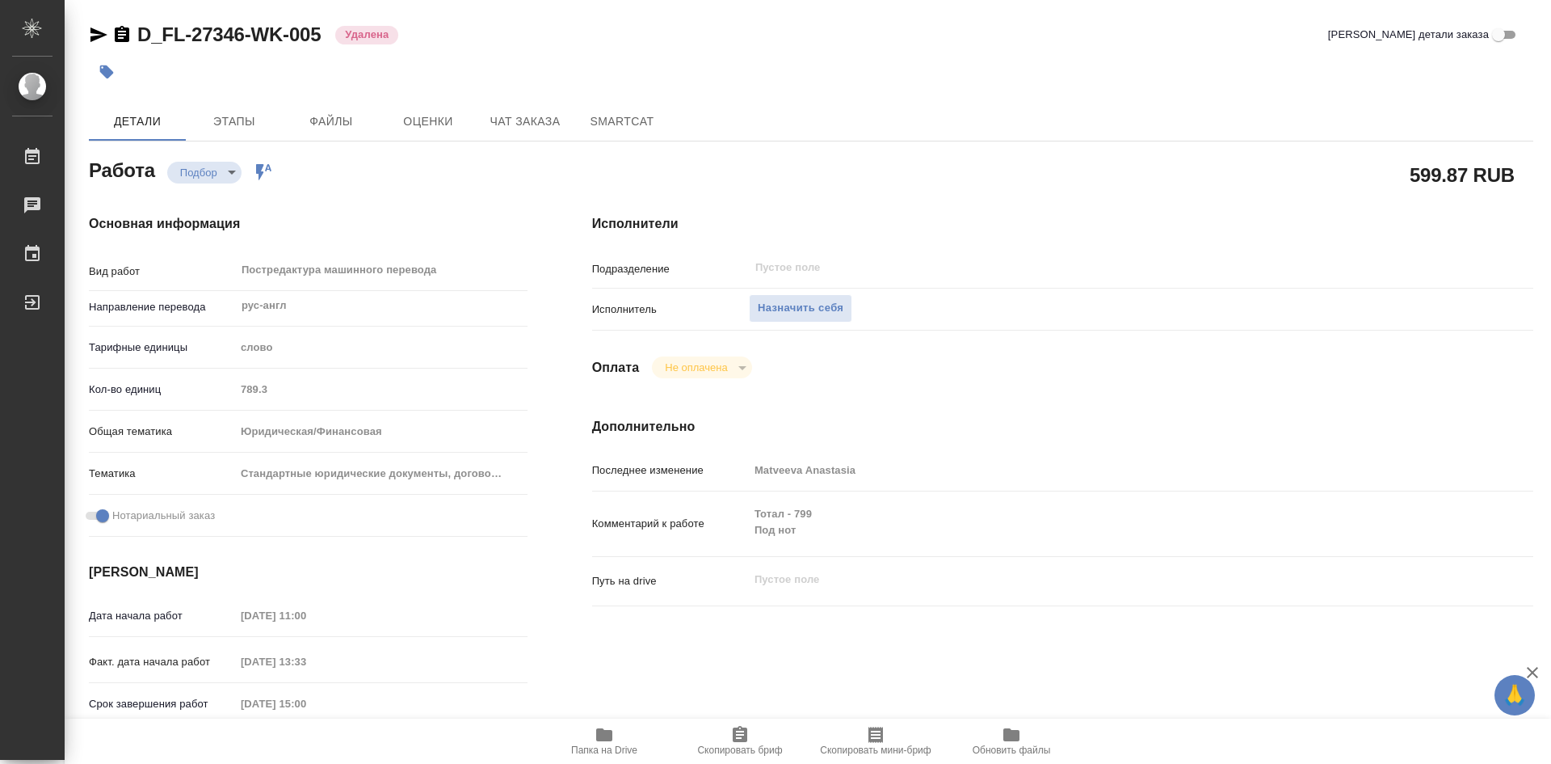
type textarea "x"
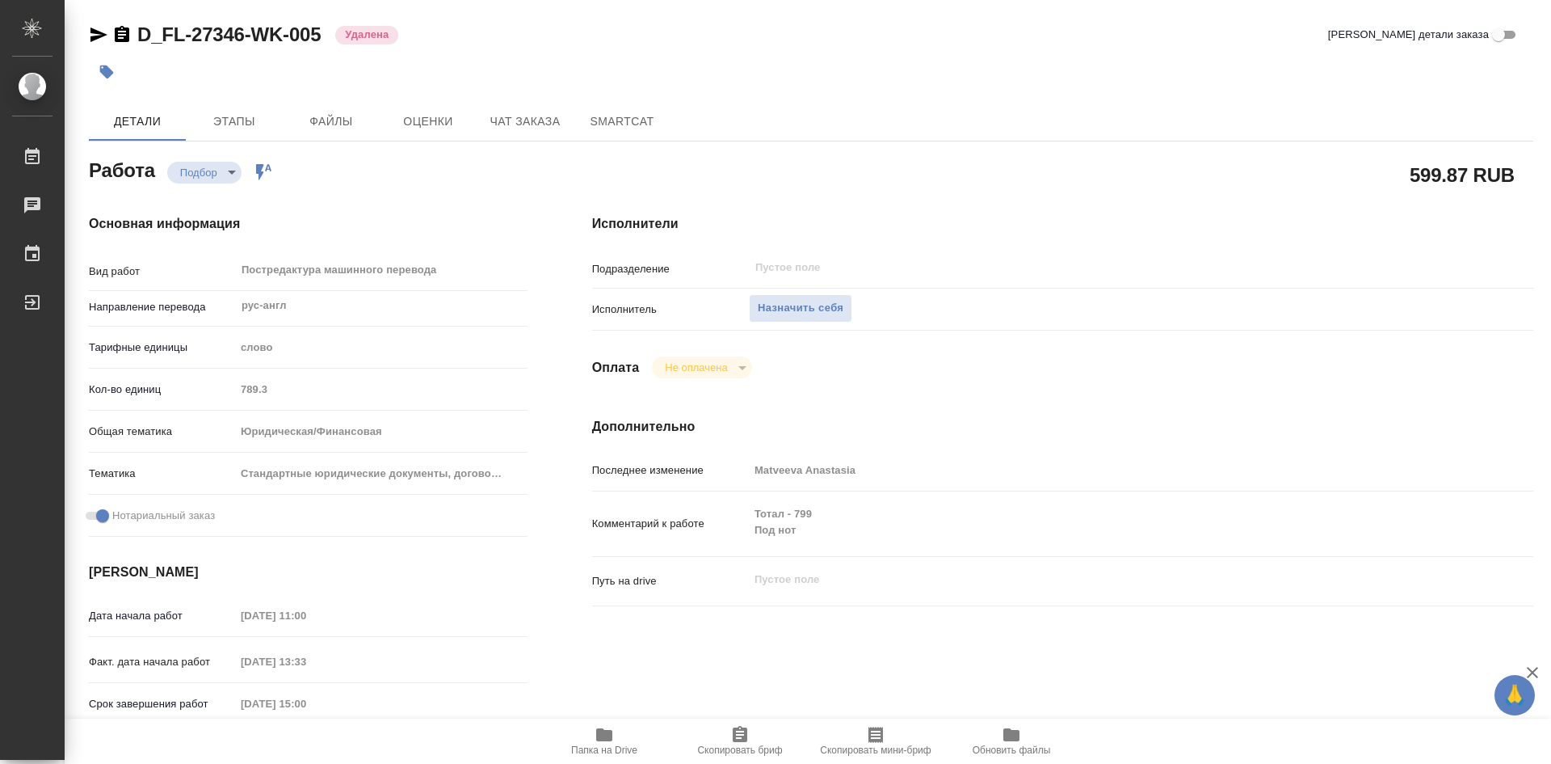
type textarea "x"
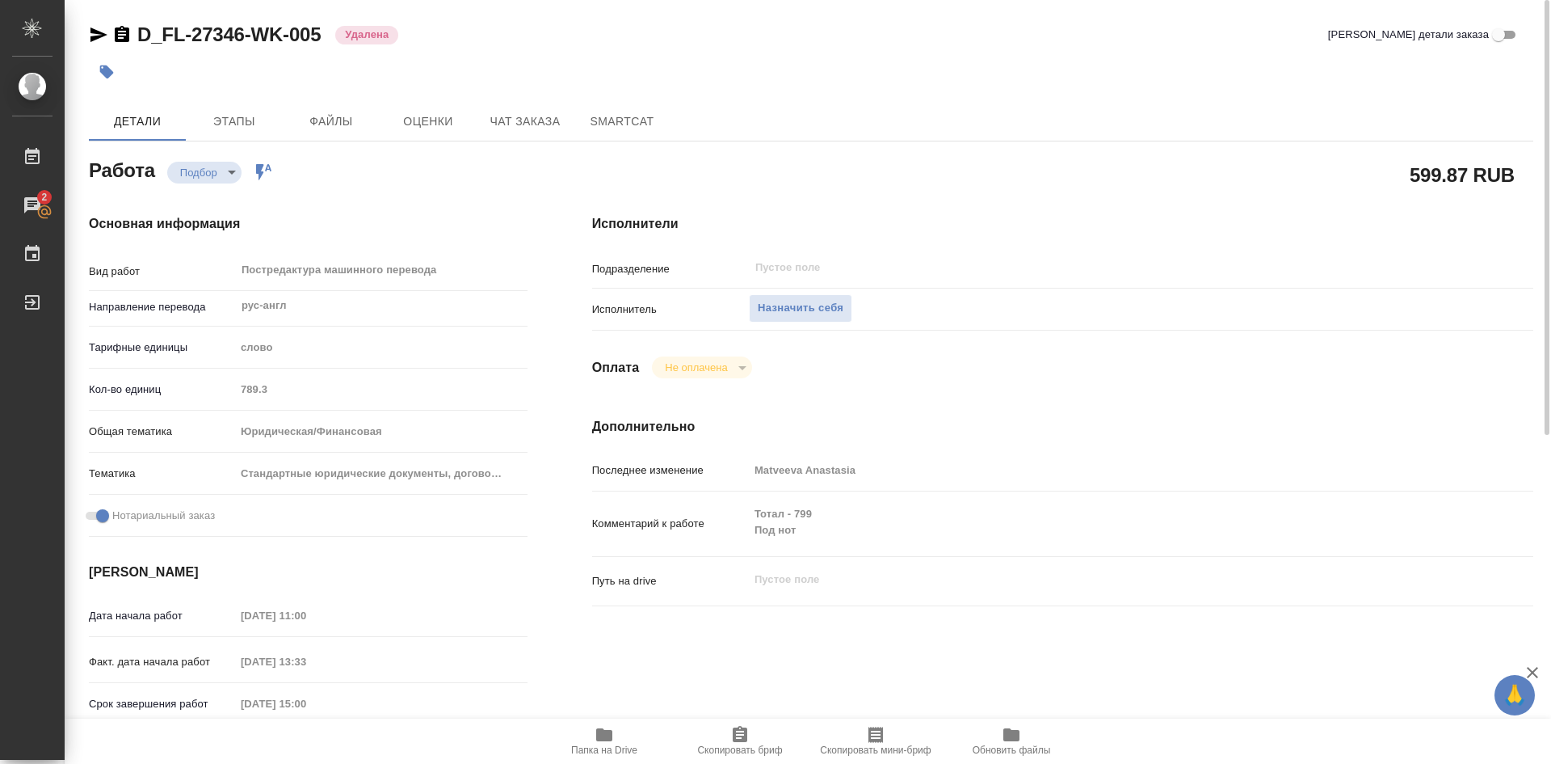
click at [253, 38] on link "D_FL-27346-WK-005" at bounding box center [228, 34] width 183 height 22
type textarea "x"
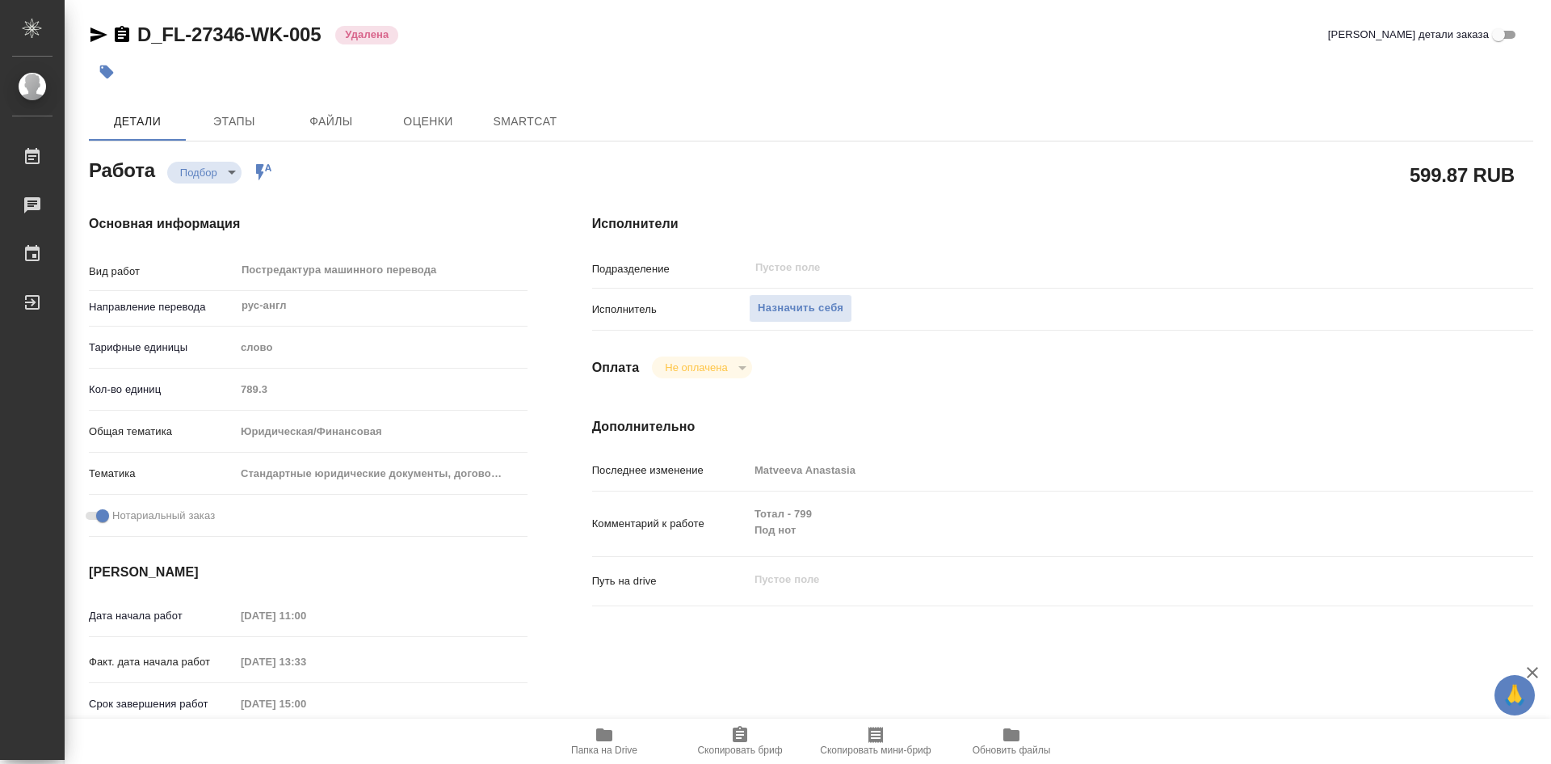
type textarea "x"
type input "recruiting"
type textarea "Постредактура машинного перевода"
type textarea "x"
type input "рус-англ"
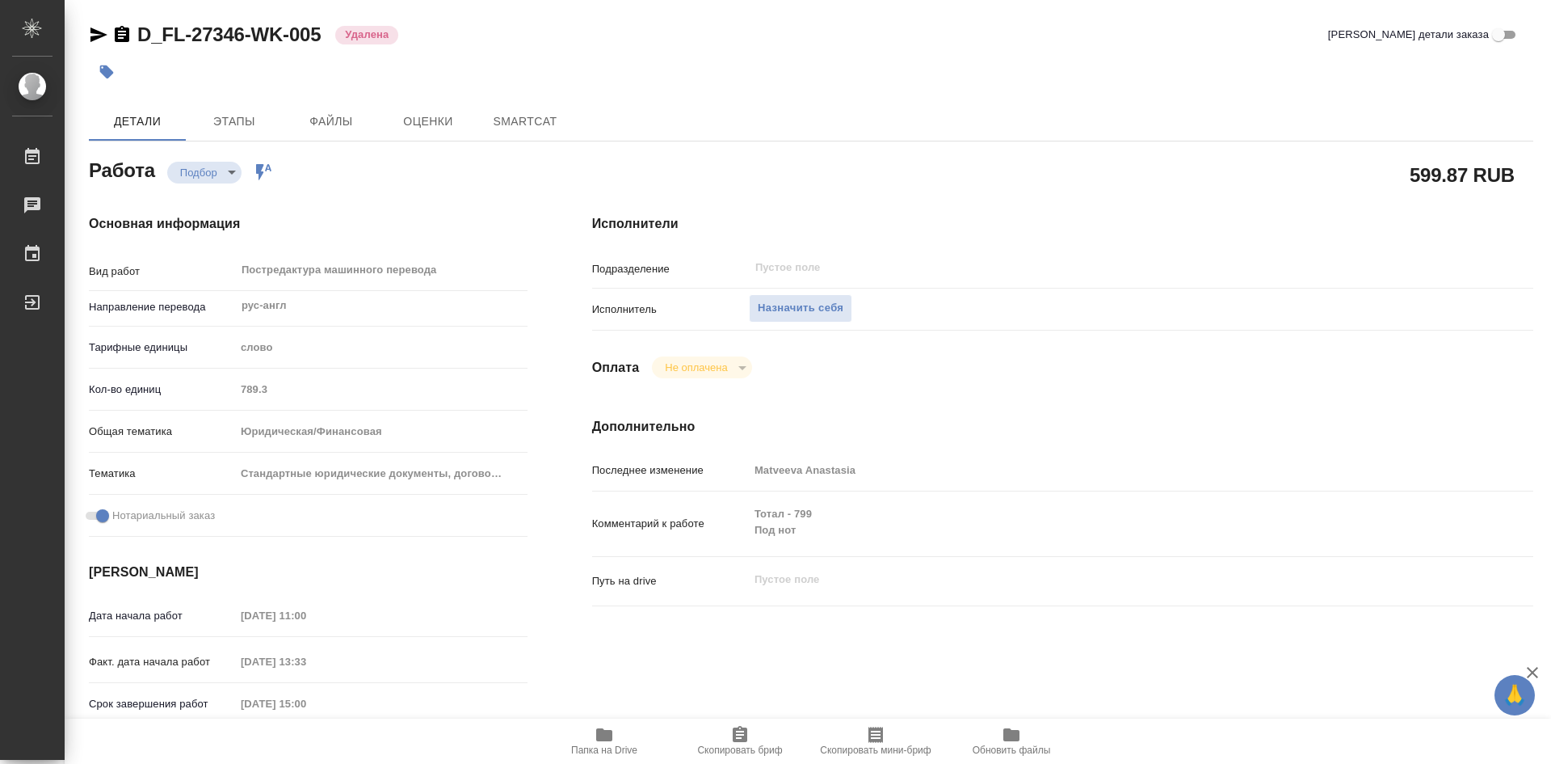
type input "5a8b1489cc6b4906c91bfd90"
type input "789.3"
type input "yr-fn"
type input "5f647205b73bc97568ca66bf"
checkbox input "true"
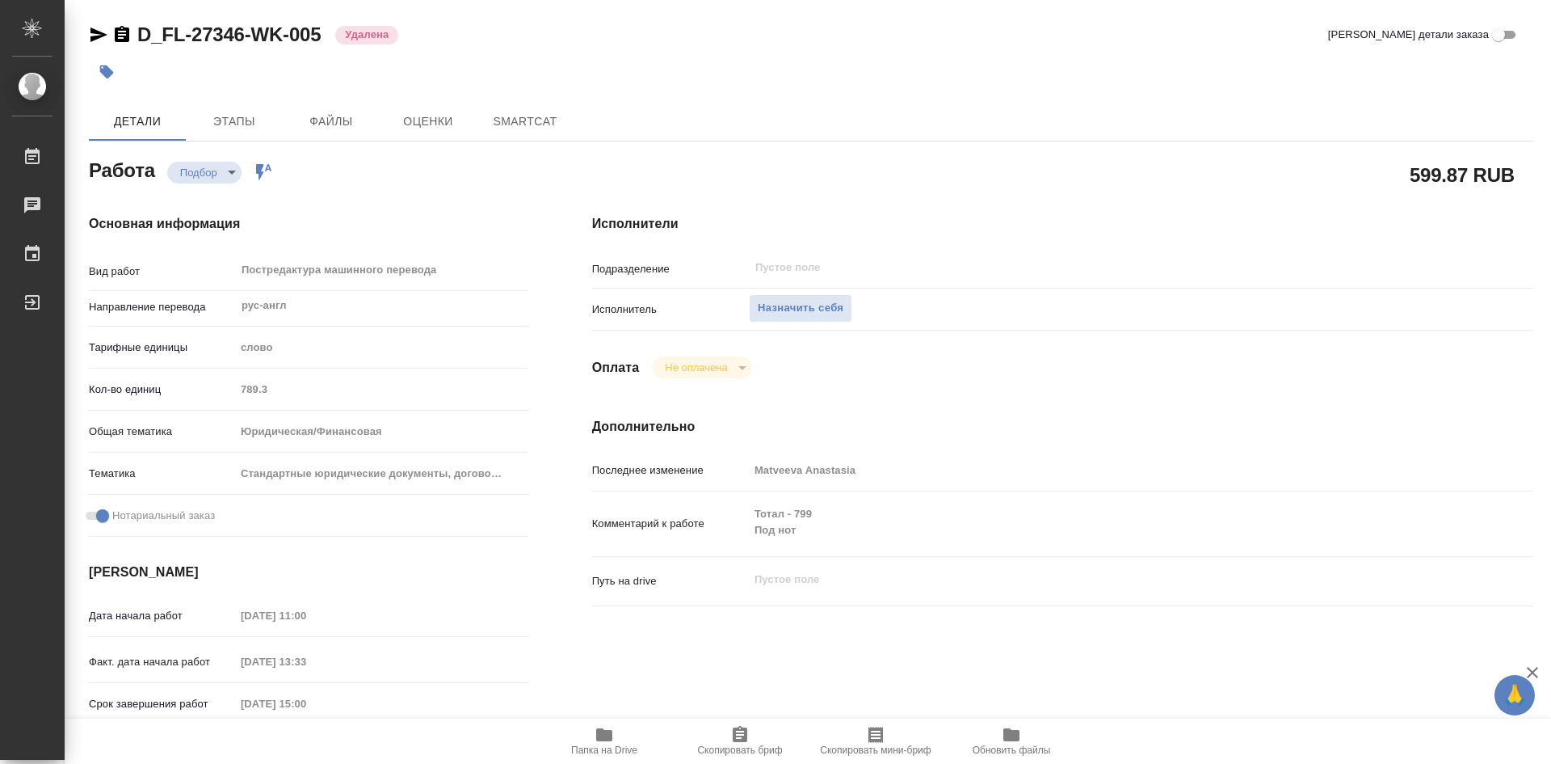
type input "[DATE] 11:00"
type input "[DATE] 13:33"
type input "[DATE] 15:00"
type input "[DATE] 10:00"
type input "notPayed"
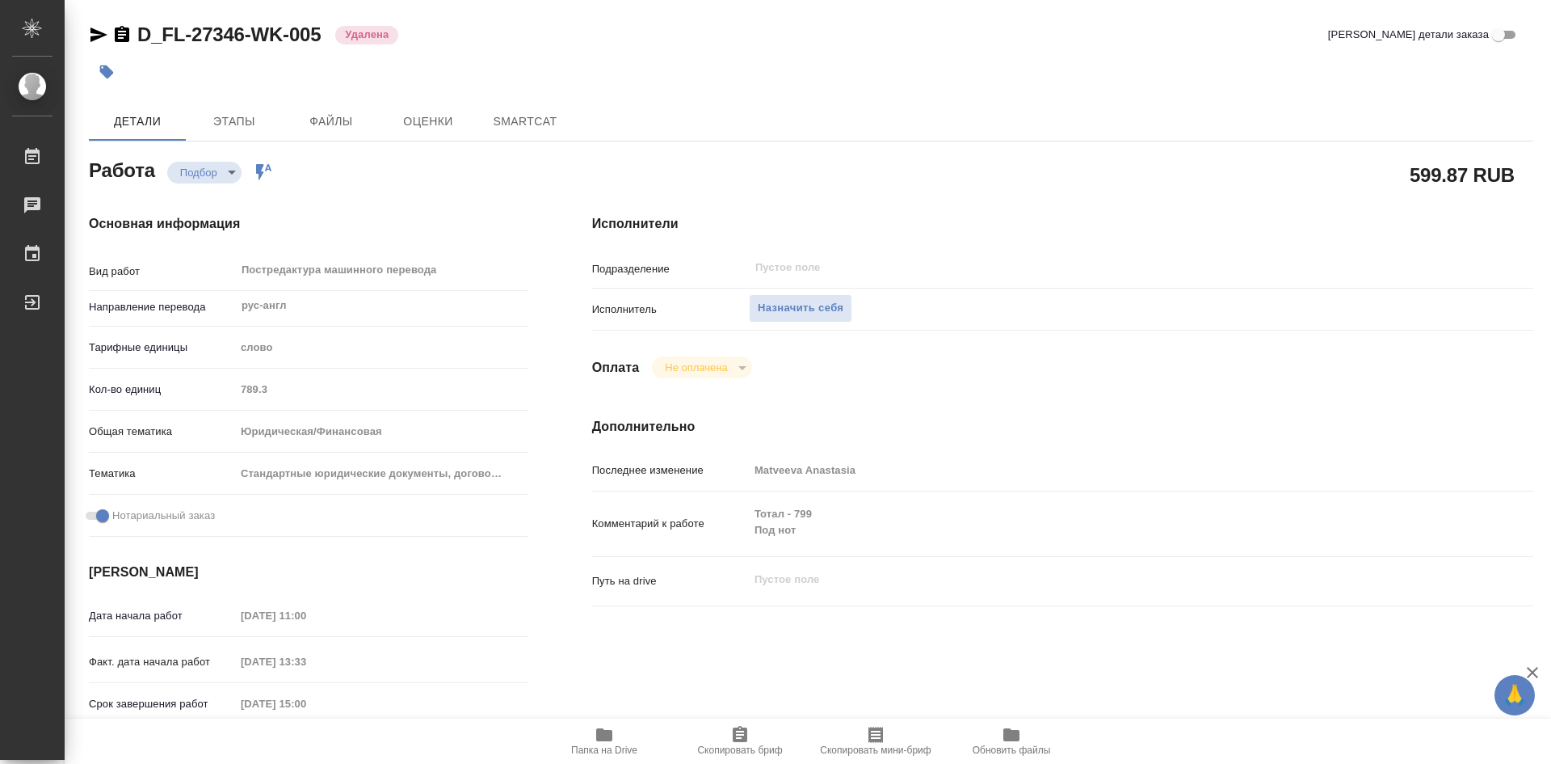
type input "Matveeva Anastasia"
type textarea "Тотал - 799 Под нот"
type textarea "x"
type input "D_FL-27346"
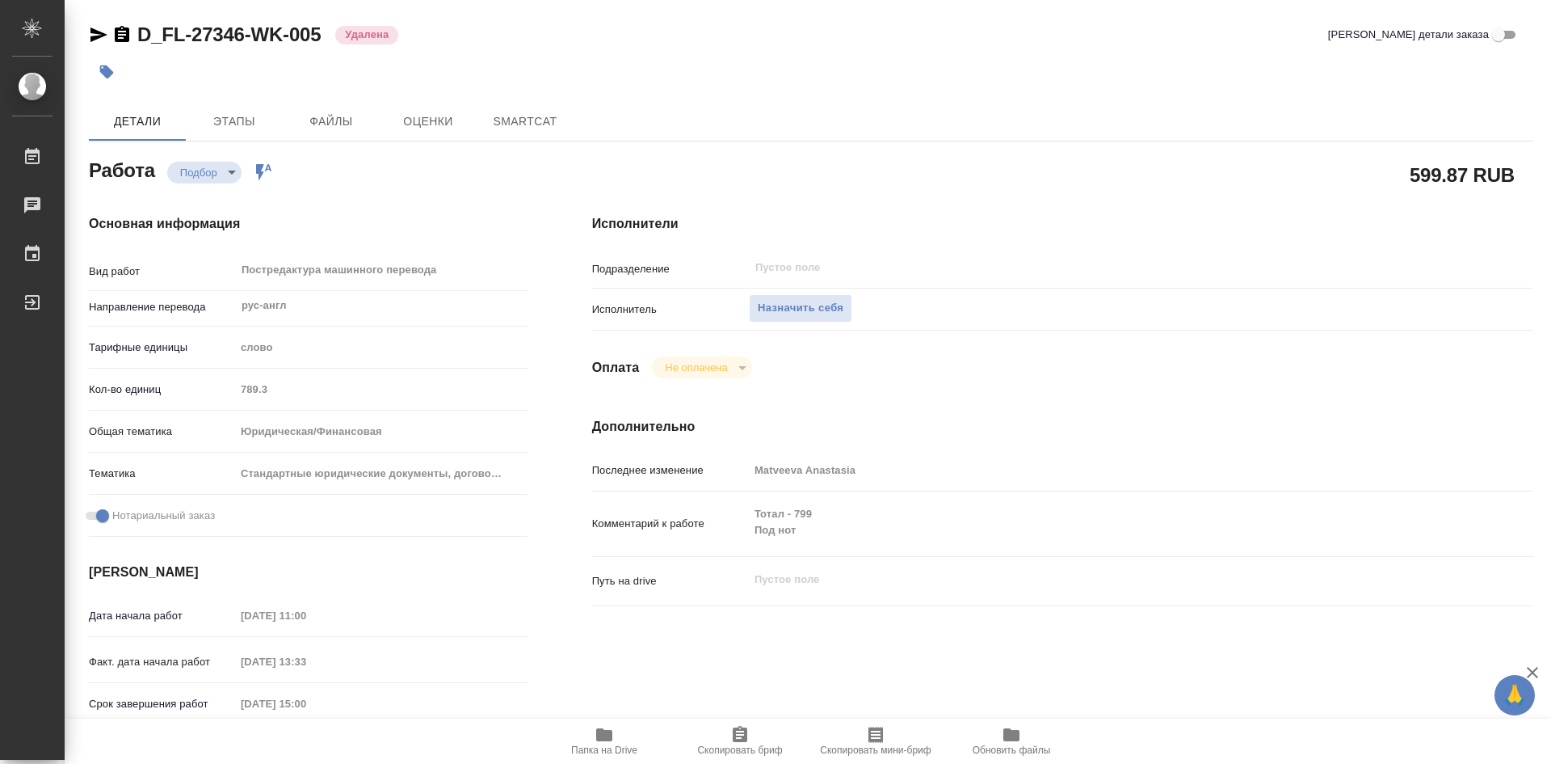
type input "Перевод Стандарт"
type input "Корректура, Редактура, Постредактура машинного перевода, Перевод, Приёмка по ка…"
type input "Давыдова Елена"
type input "/Clients/FL_D/Orders/D_FL-27346"
type input "https://drive.awatera.com/s/gntXZYgXKNSRYpN"
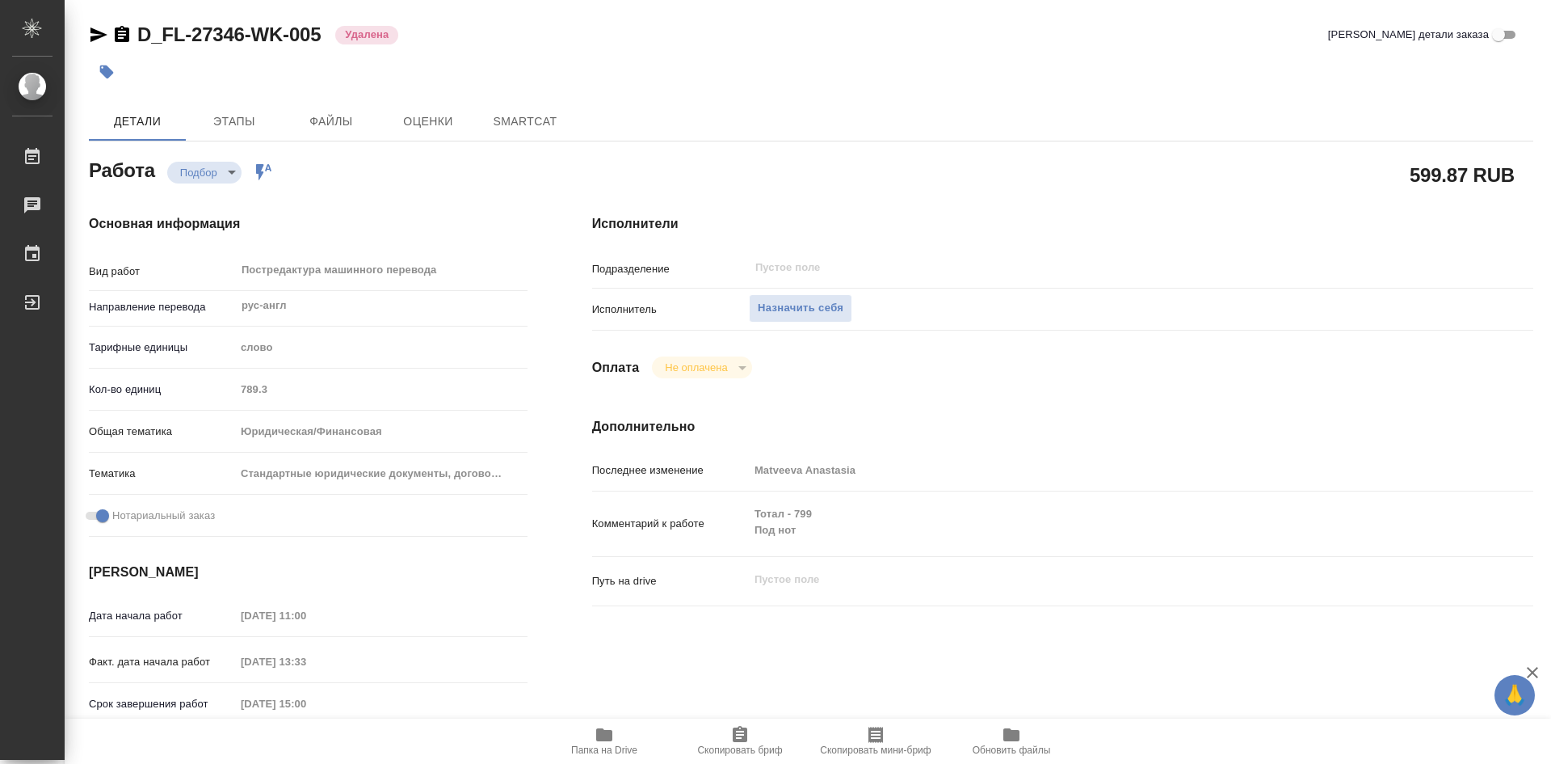
type textarea "x"
type textarea "Чуть позже Доверенность будет оформлена на бланке организации, скорее всего буд…"
type textarea "x"
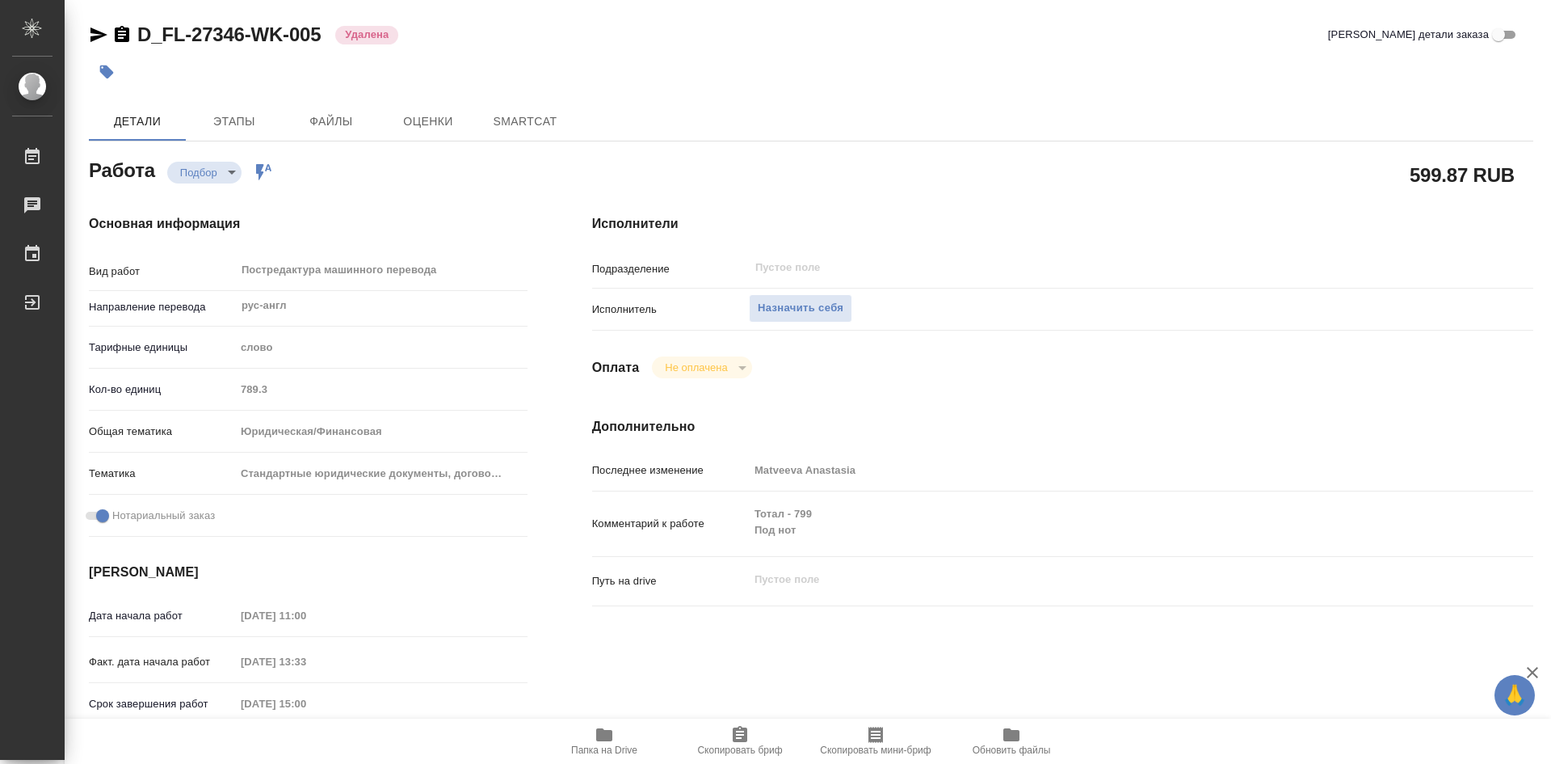
type textarea "x"
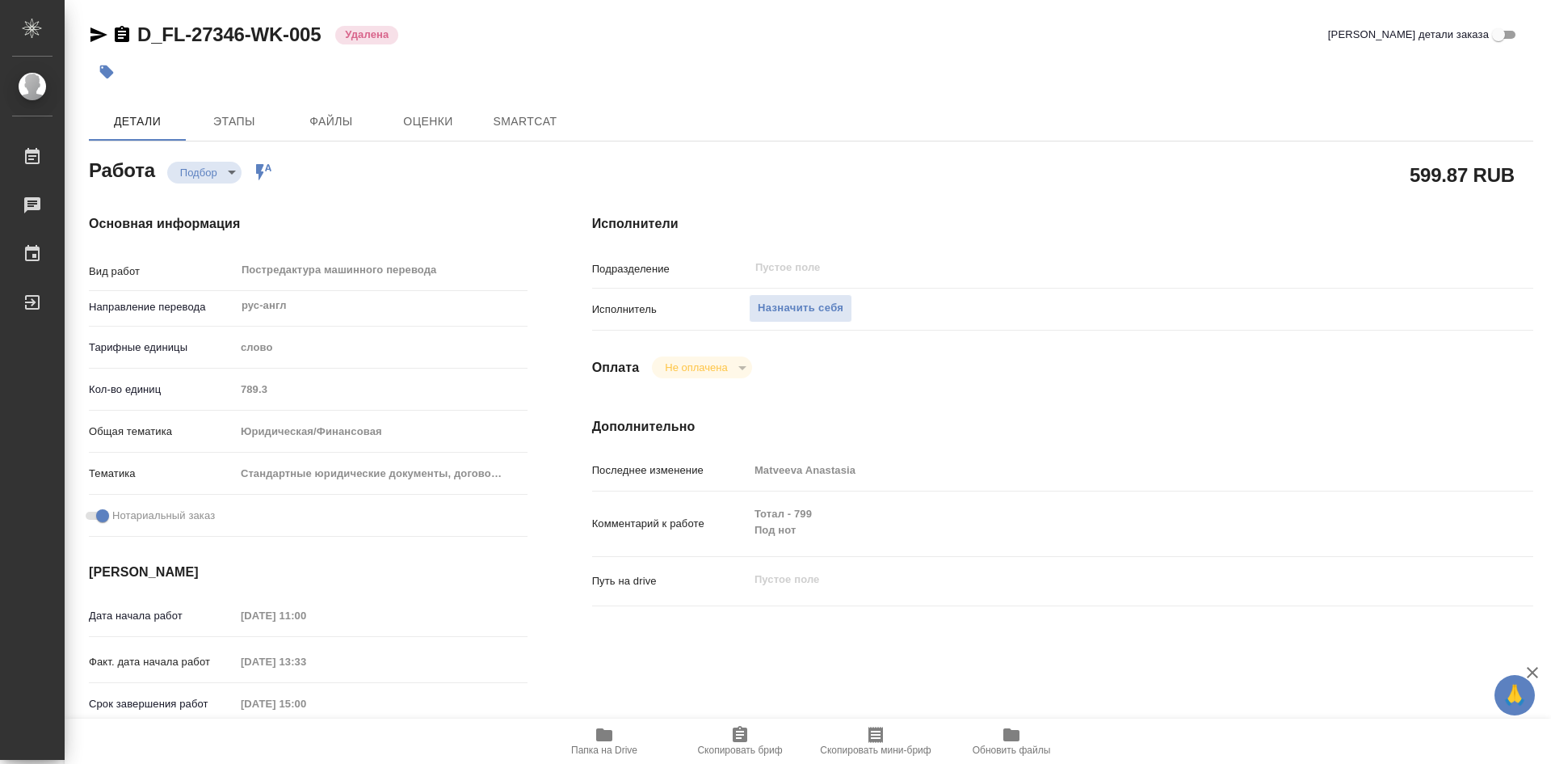
type textarea "x"
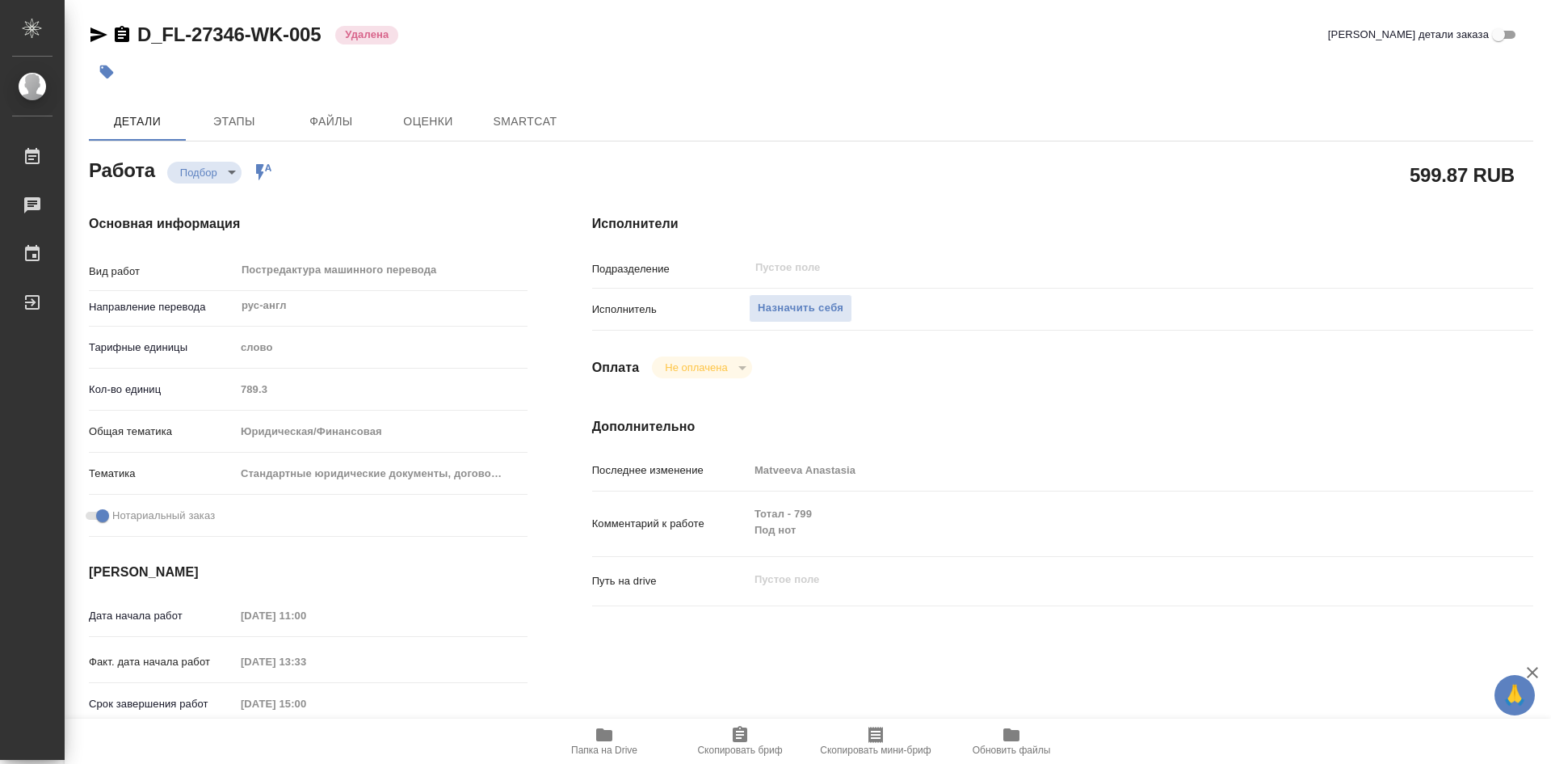
type textarea "x"
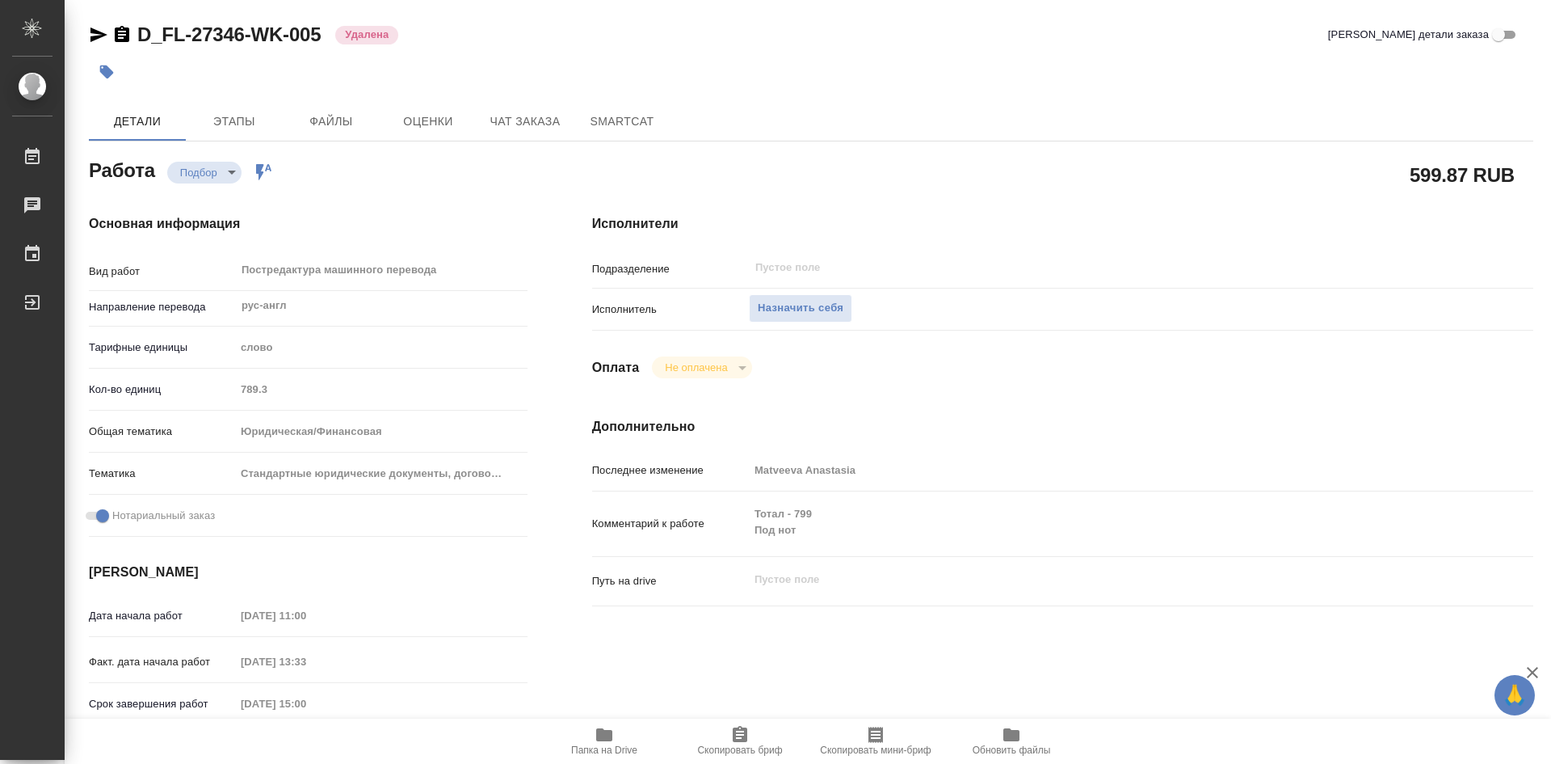
type textarea "x"
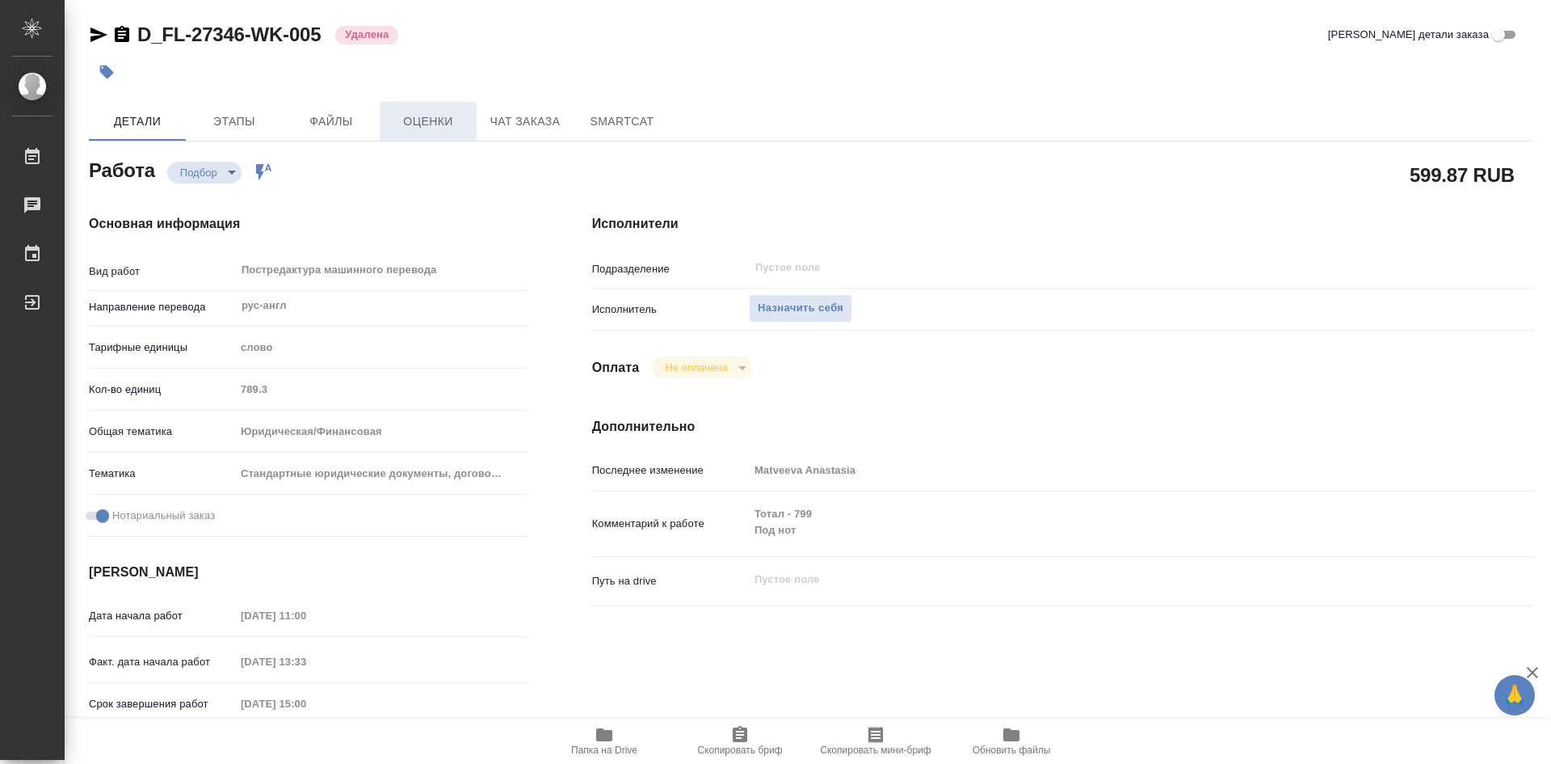
type textarea "x"
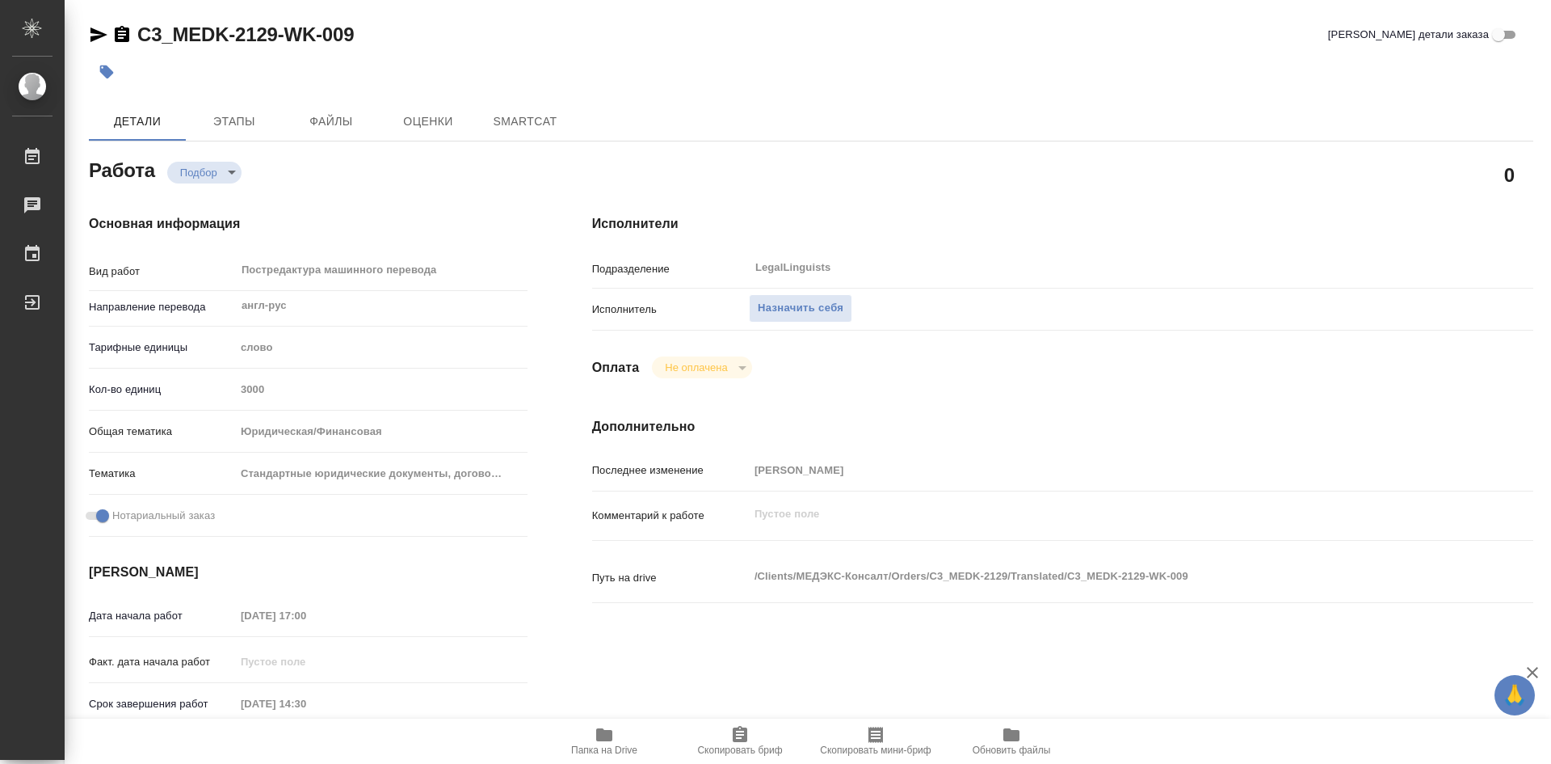
type textarea "x"
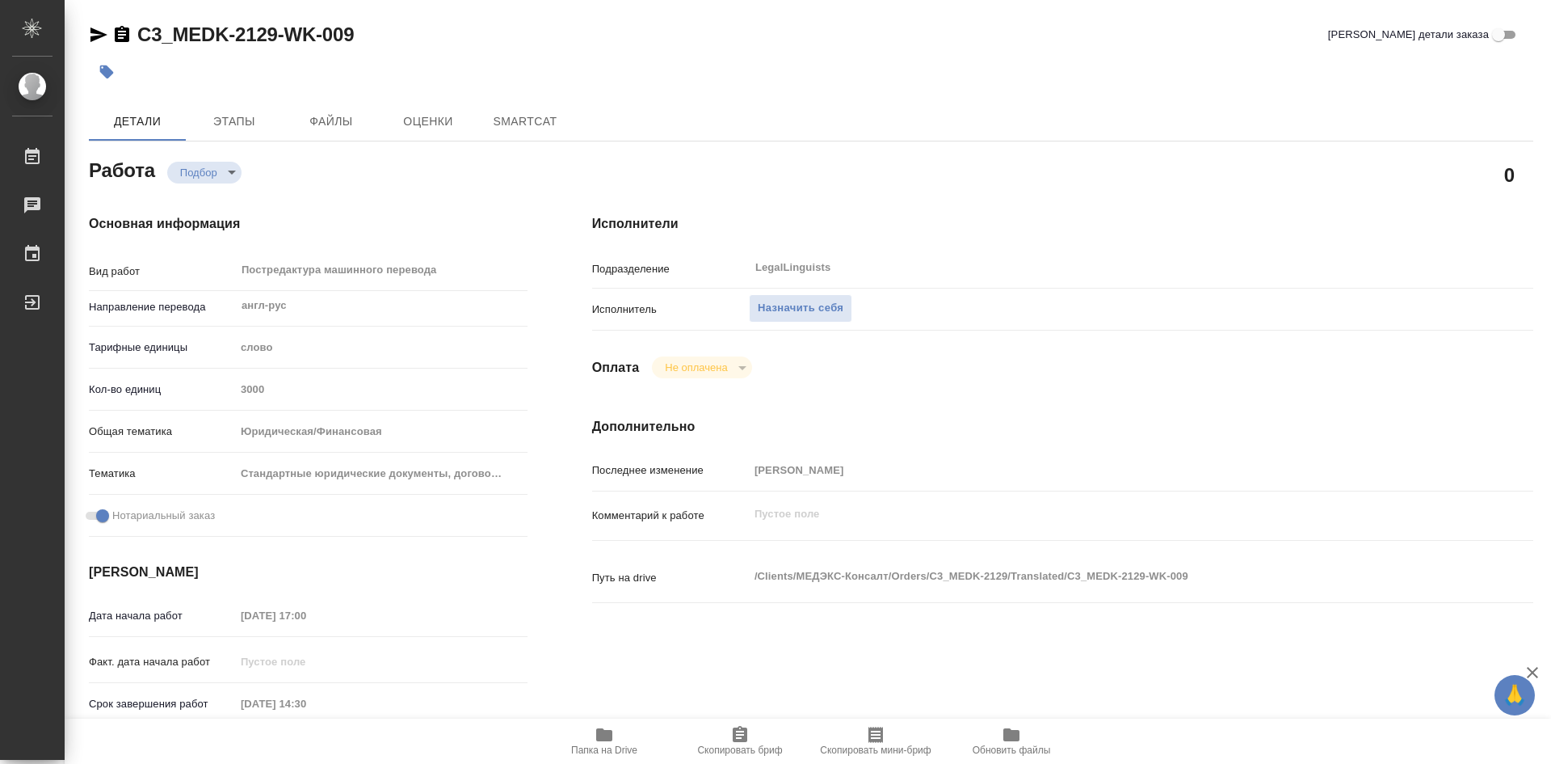
type textarea "x"
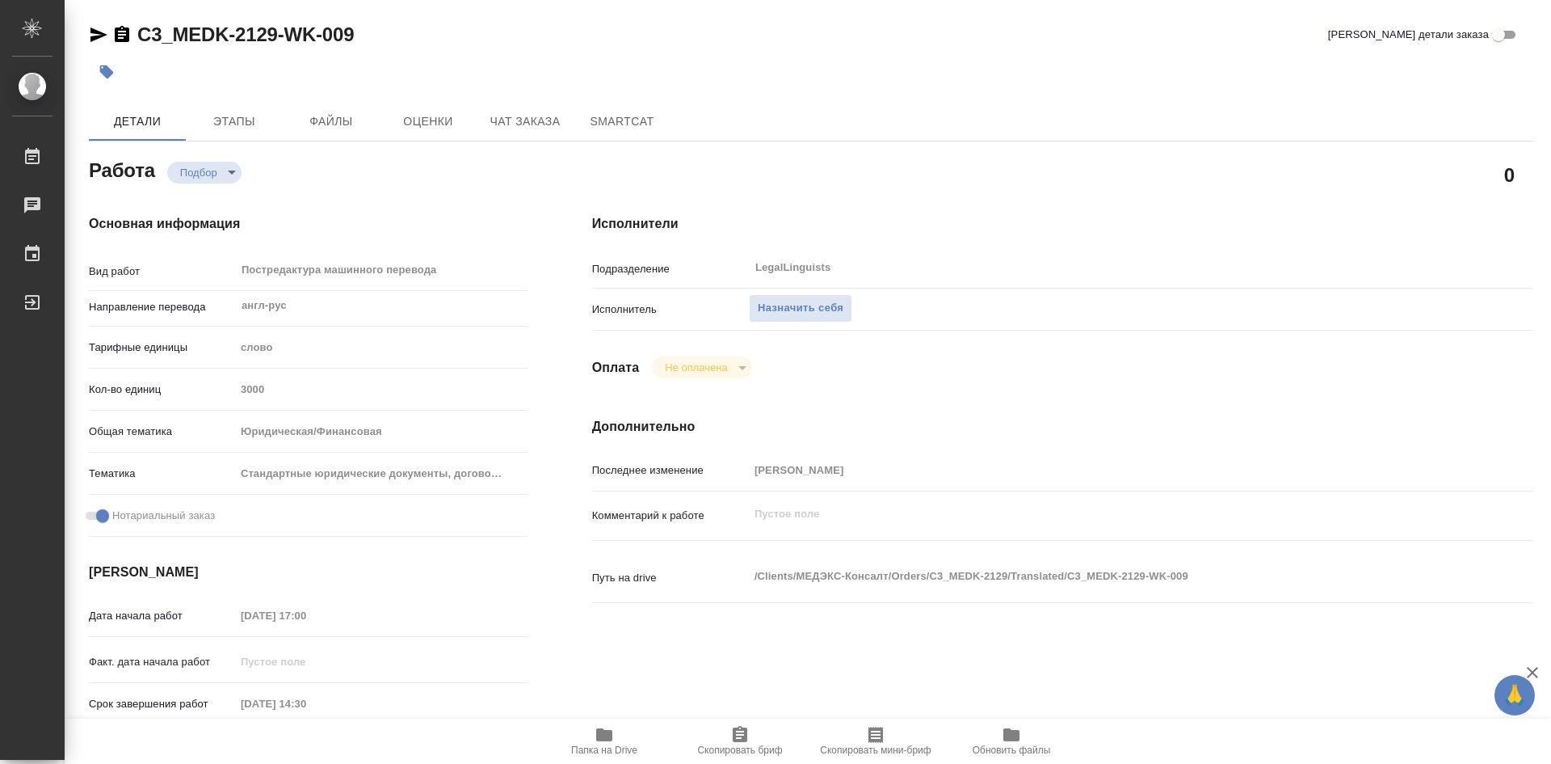
type textarea "x"
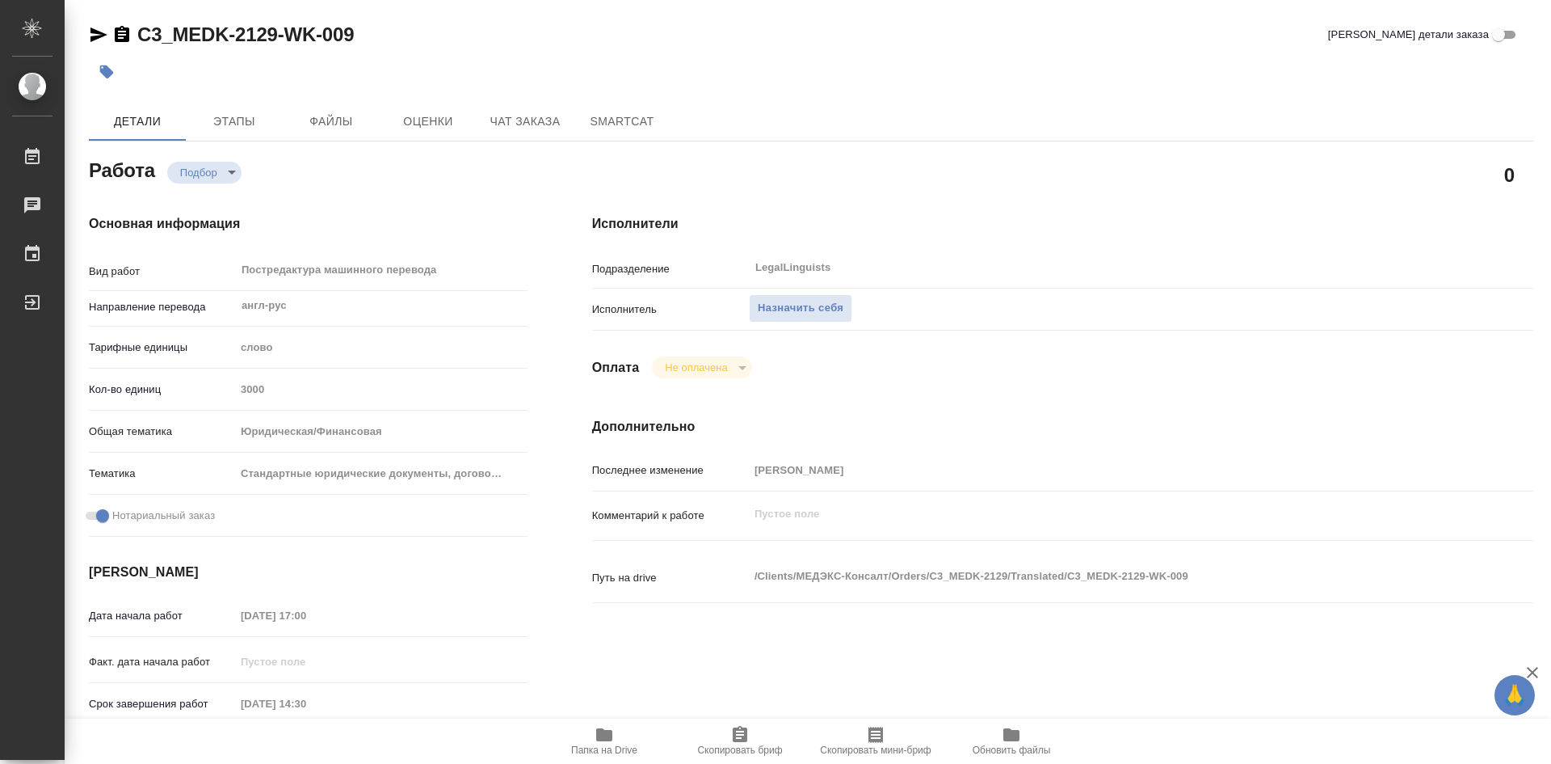
type textarea "x"
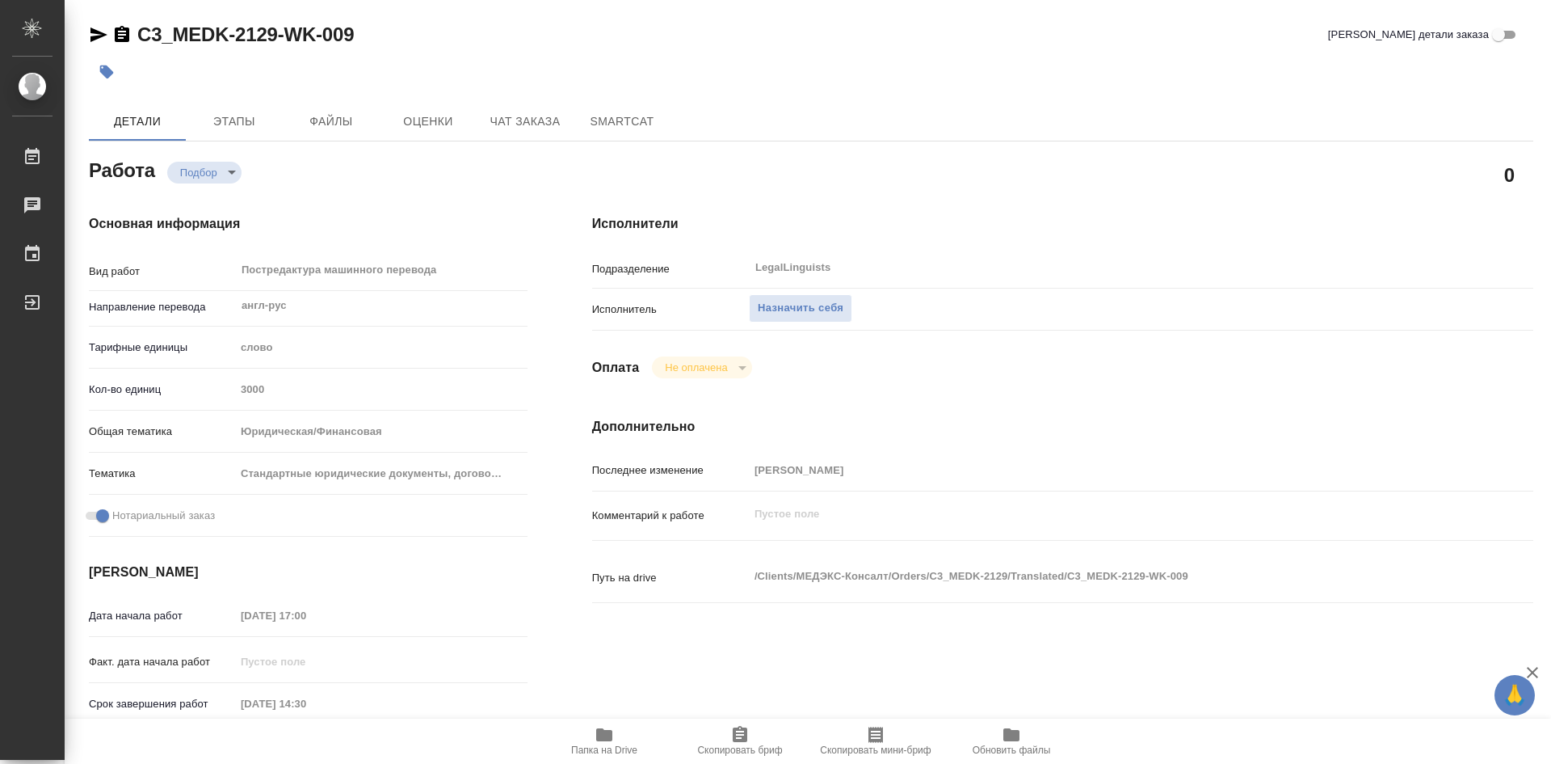
type textarea "x"
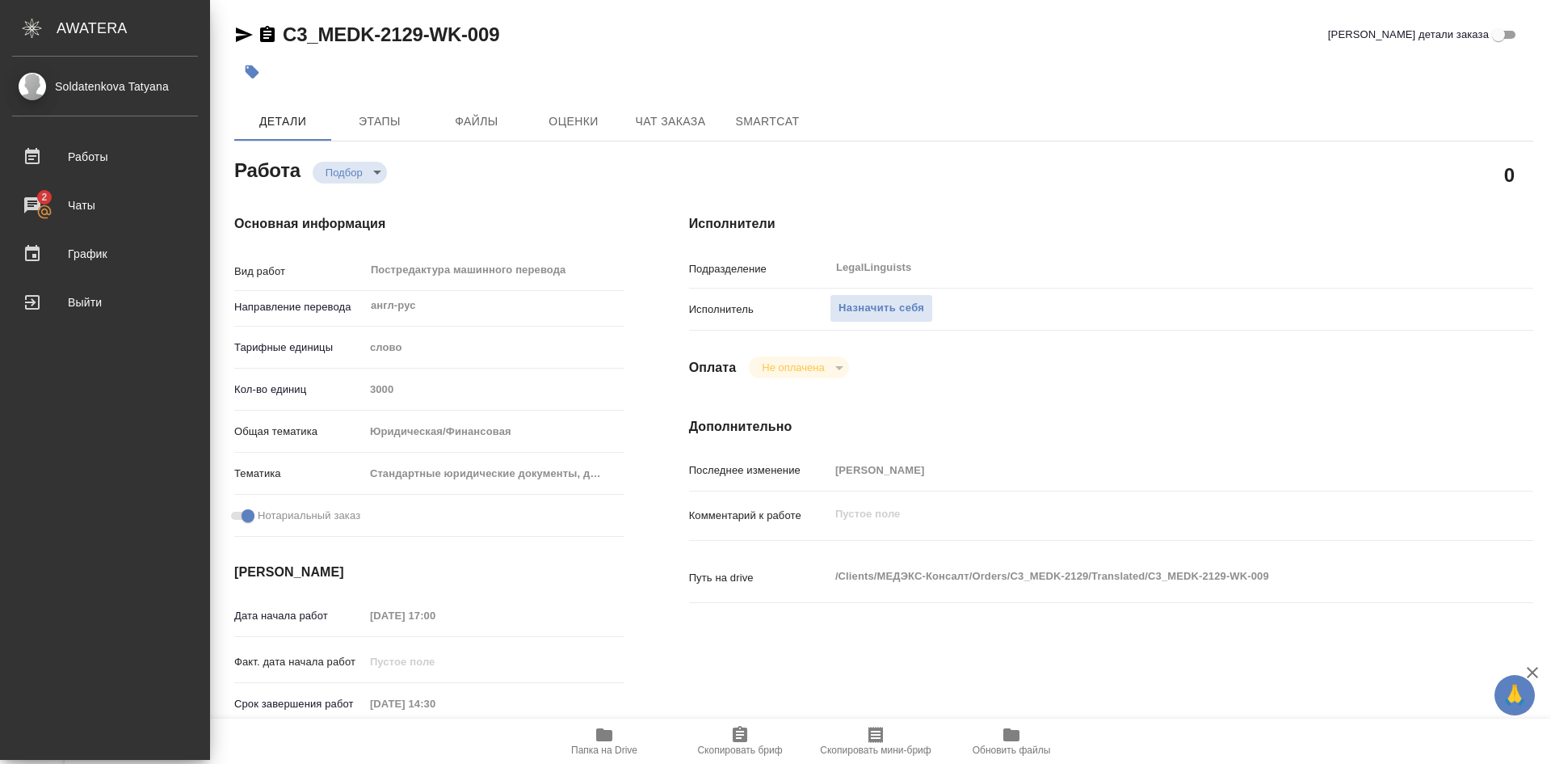
type textarea "x"
